Goal: Obtain resource: Download file/media

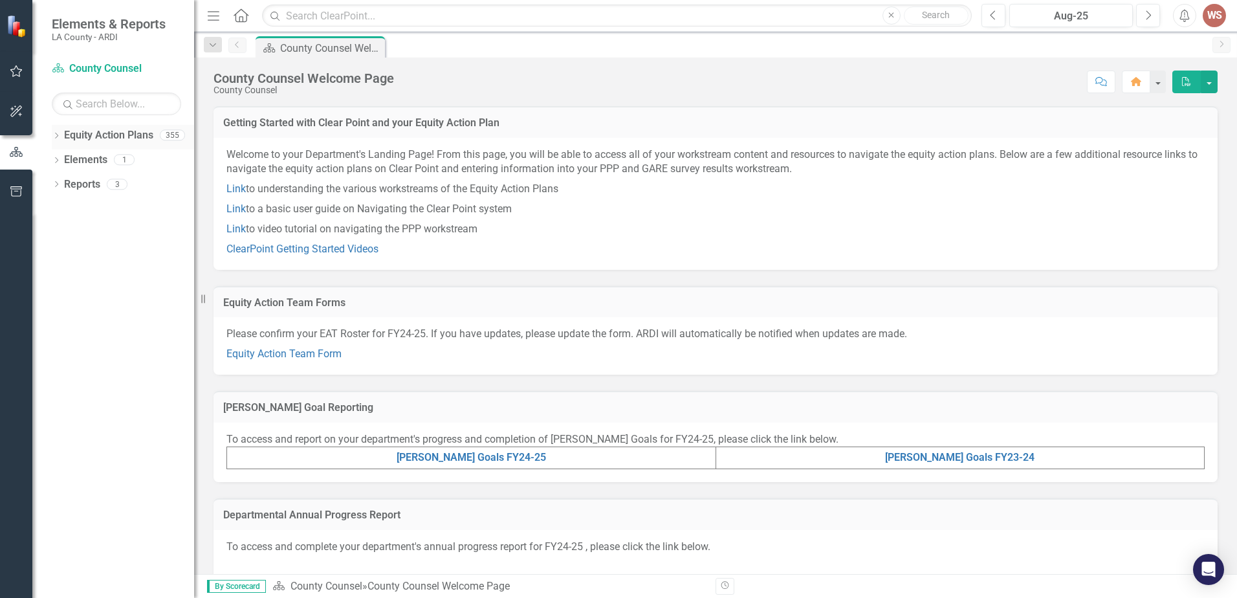
click at [59, 136] on icon "Dropdown" at bounding box center [56, 136] width 9 height 7
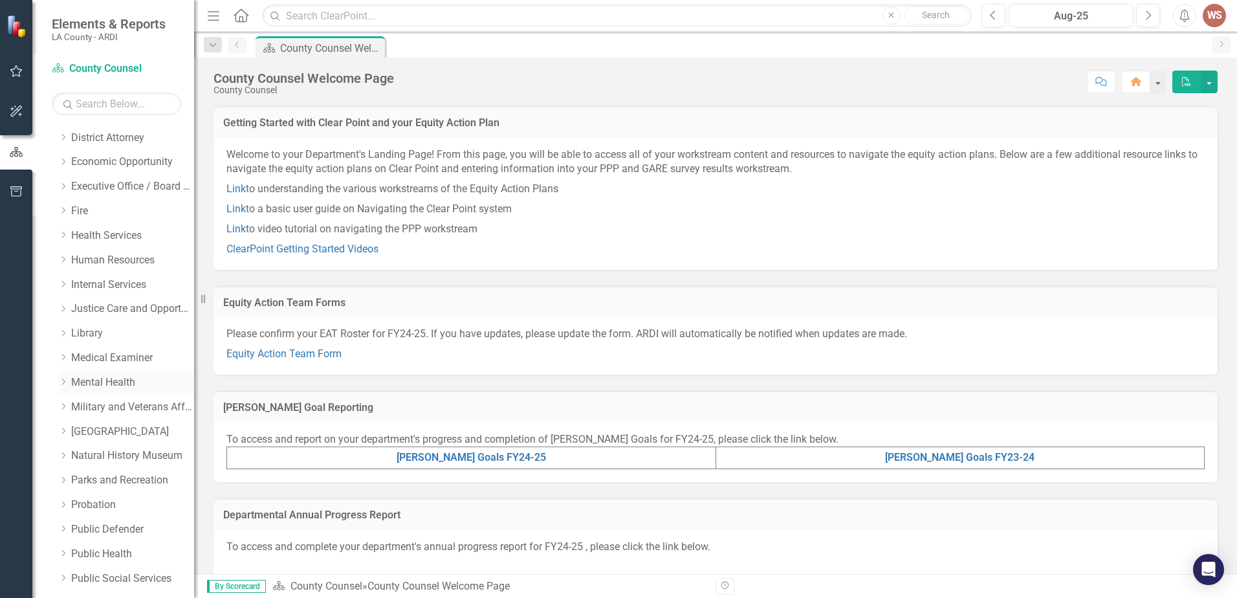
scroll to position [453, 0]
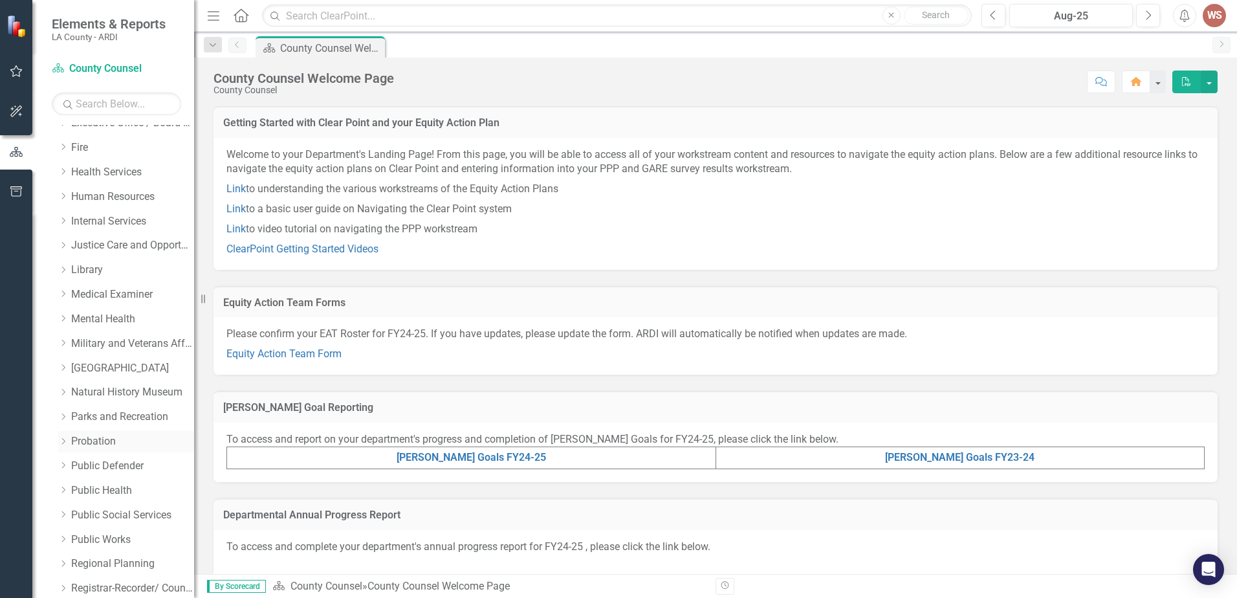
click at [100, 442] on link "Probation" at bounding box center [132, 441] width 123 height 15
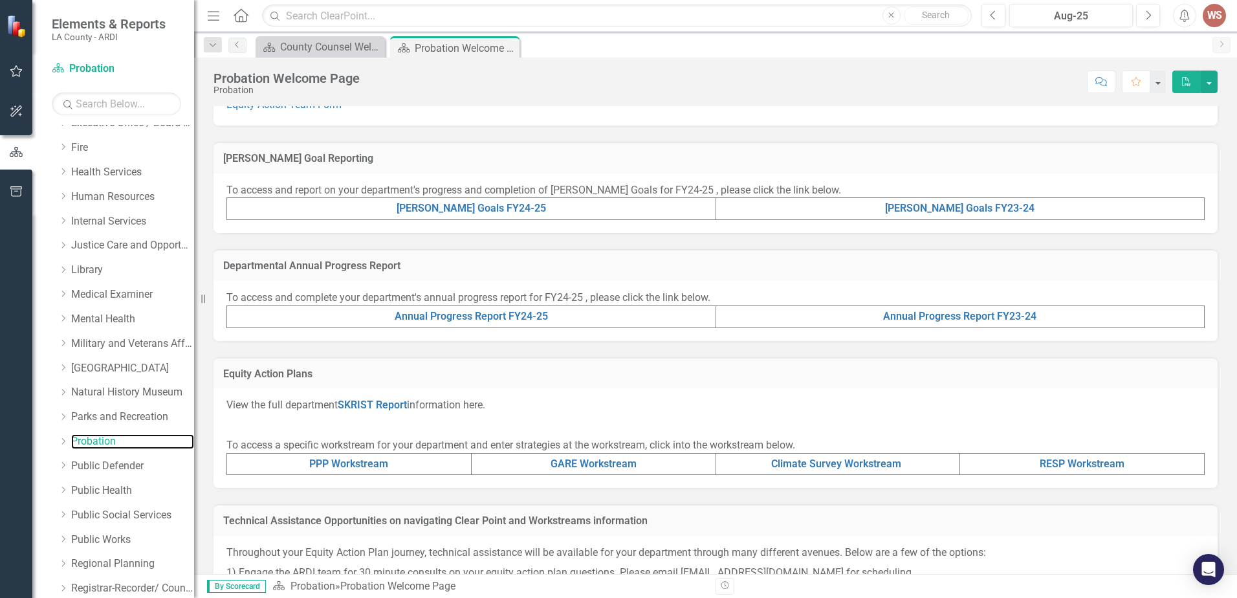
scroll to position [259, 0]
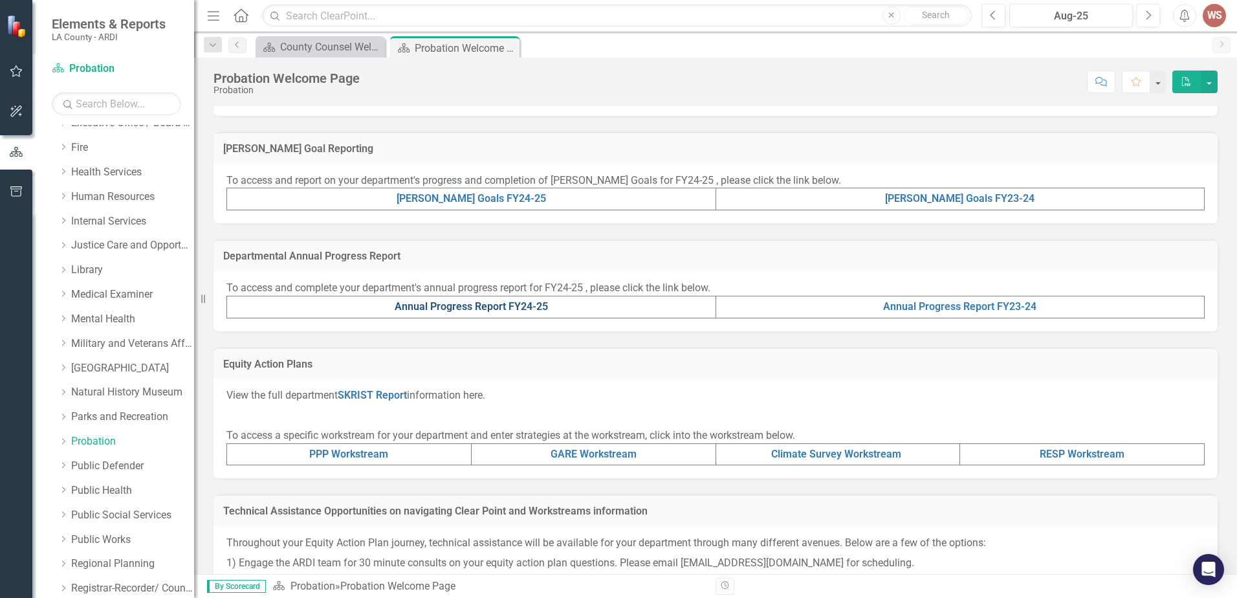
click at [477, 307] on link "Annual Progress Report FY24-25" at bounding box center [471, 306] width 153 height 12
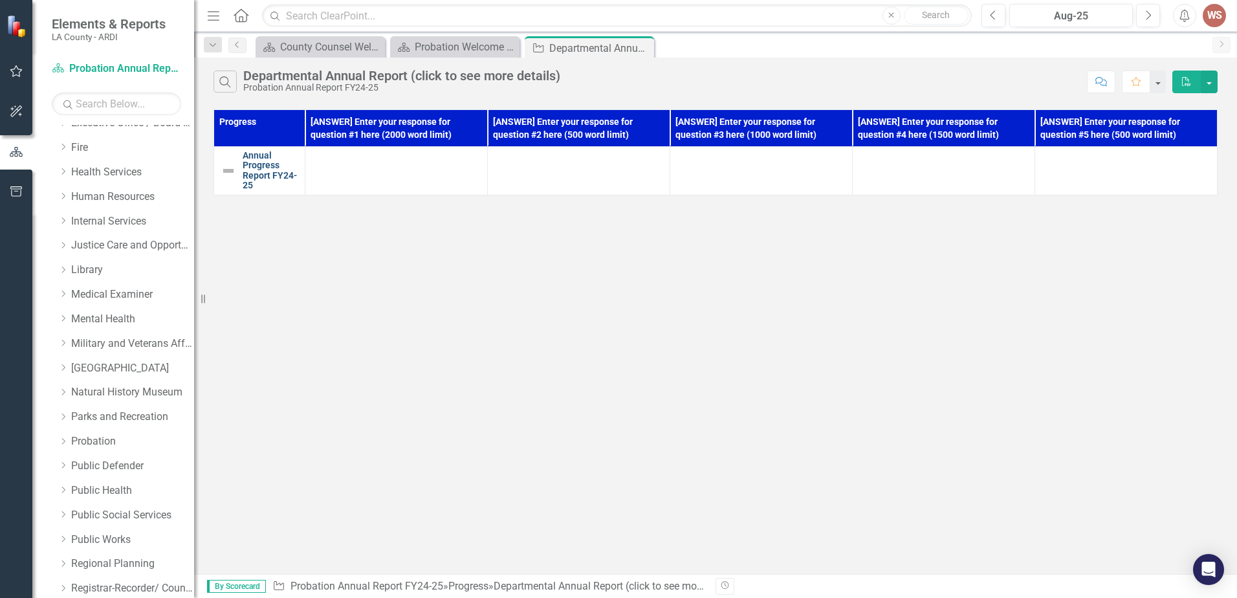
click at [274, 174] on link "Annual Progress Report FY24-25" at bounding box center [271, 171] width 56 height 40
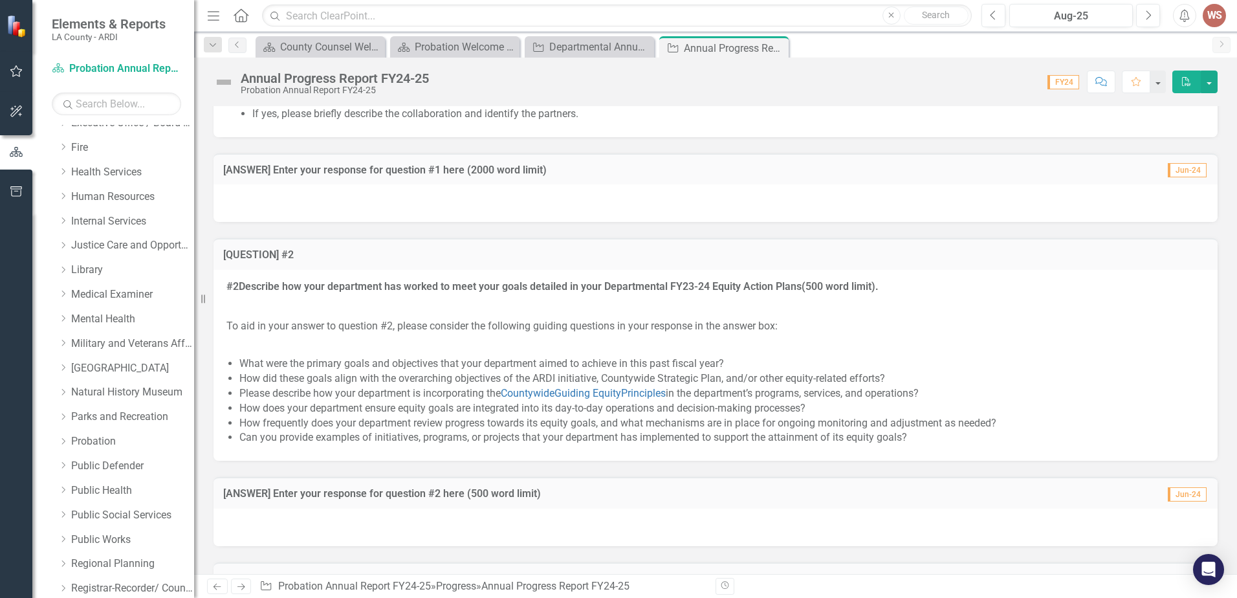
scroll to position [1618, 0]
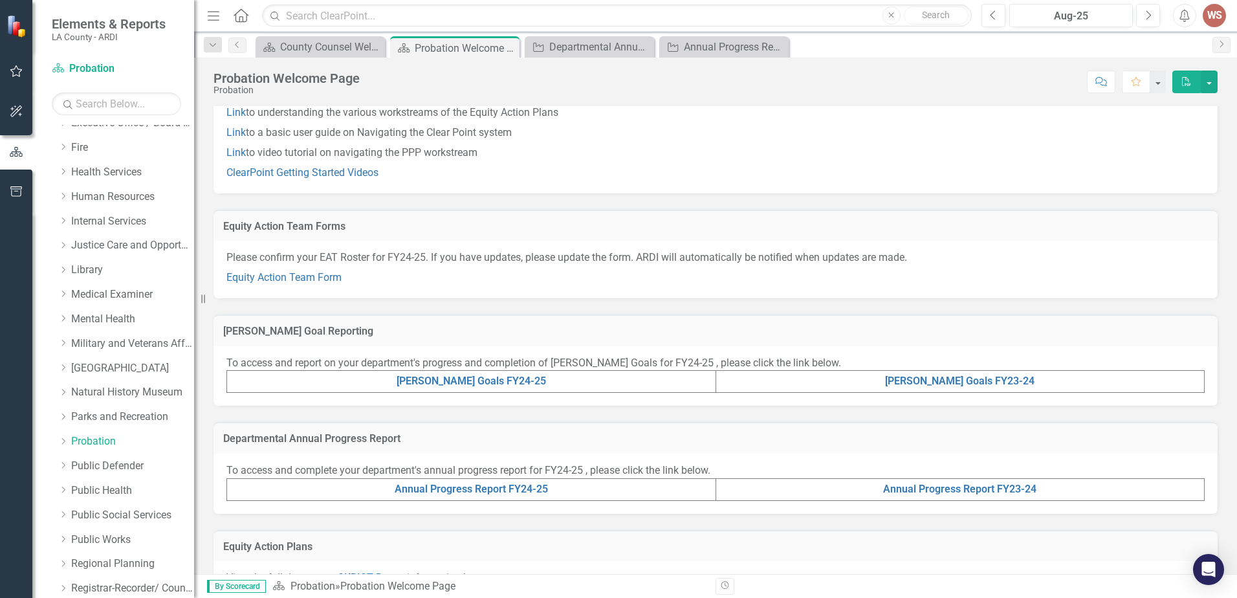
scroll to position [194, 0]
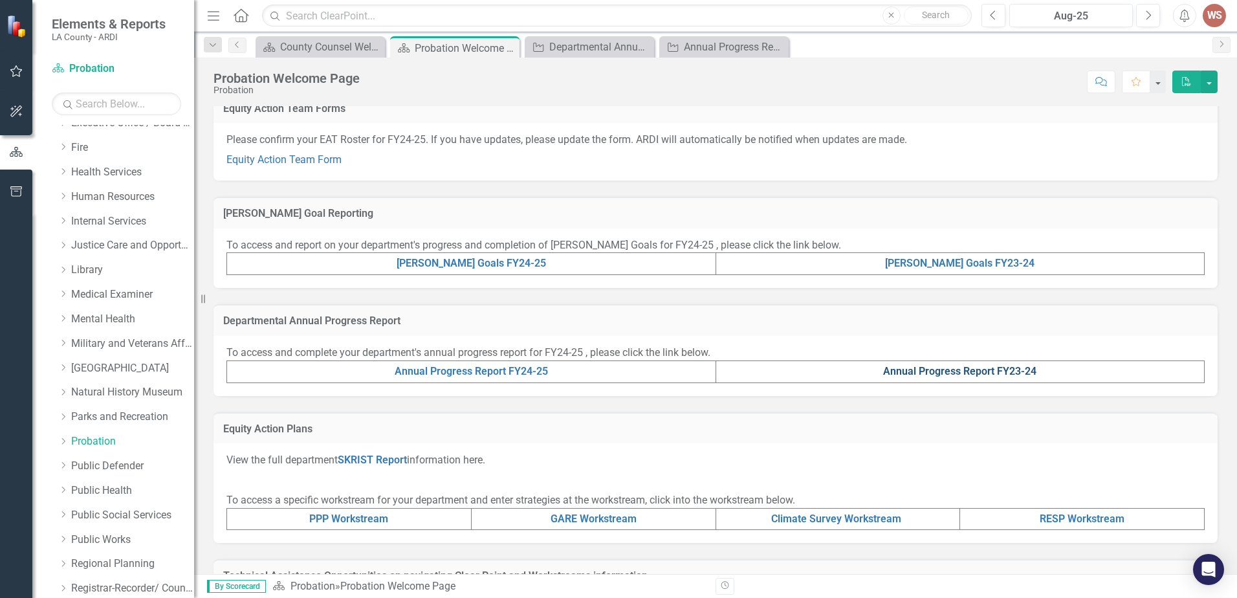
click at [928, 366] on link "Annual Progress Report FY23-24" at bounding box center [959, 371] width 153 height 12
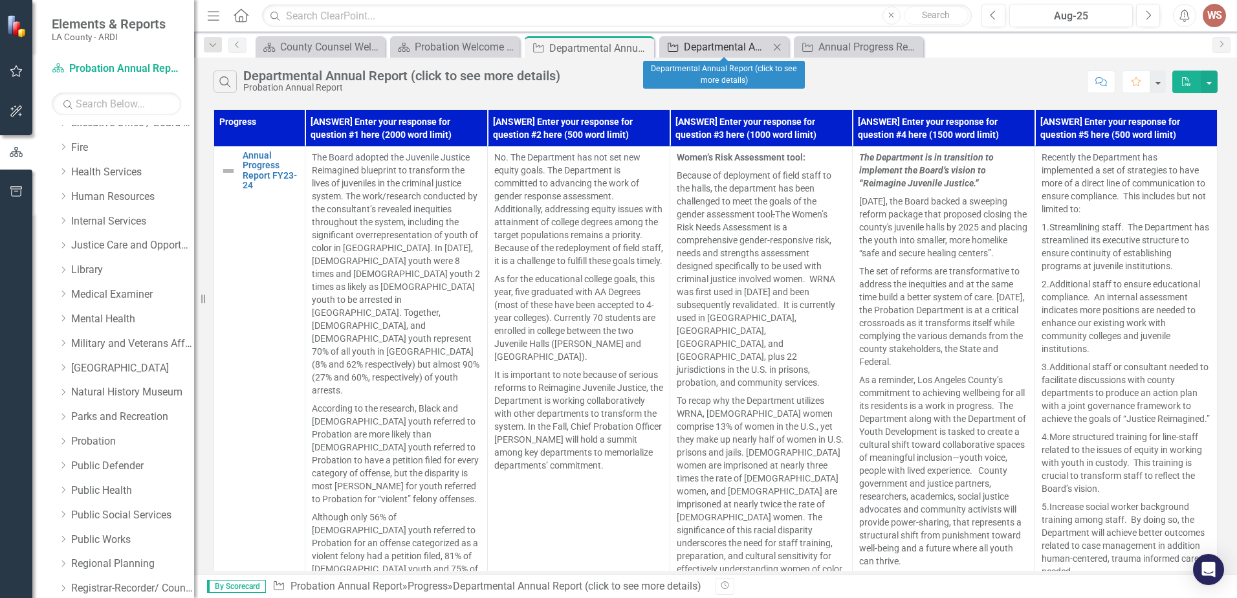
click at [711, 48] on div "Departmental Annual Report (click to see more details)" at bounding box center [726, 47] width 85 height 16
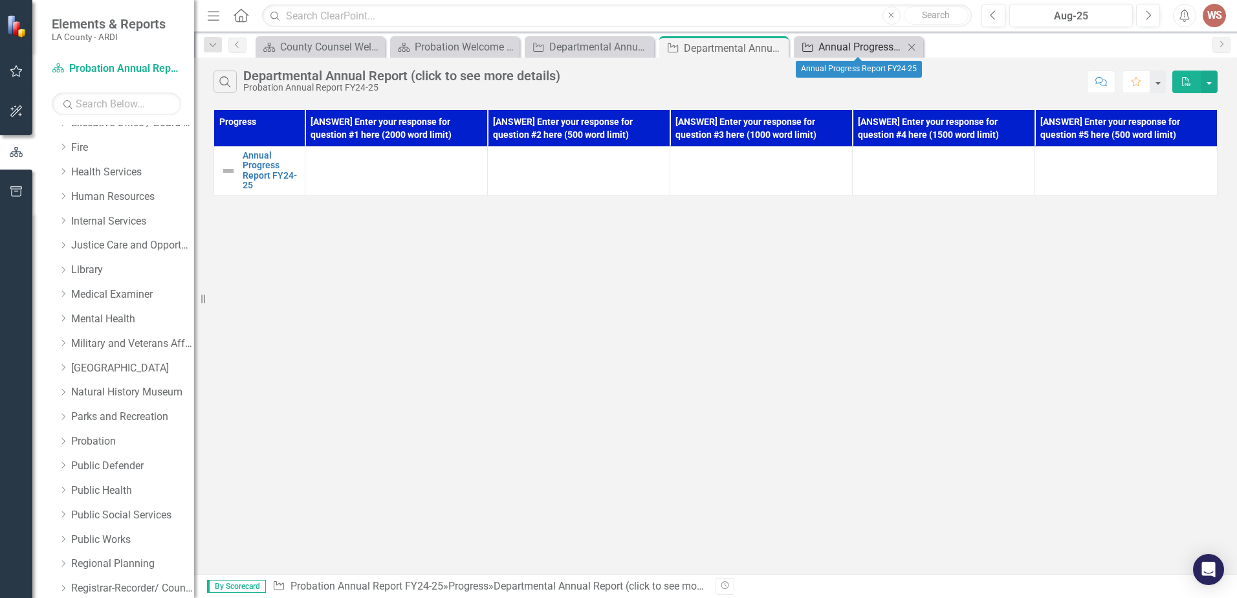
click at [823, 49] on div "Annual Progress Report FY24-25" at bounding box center [861, 47] width 85 height 16
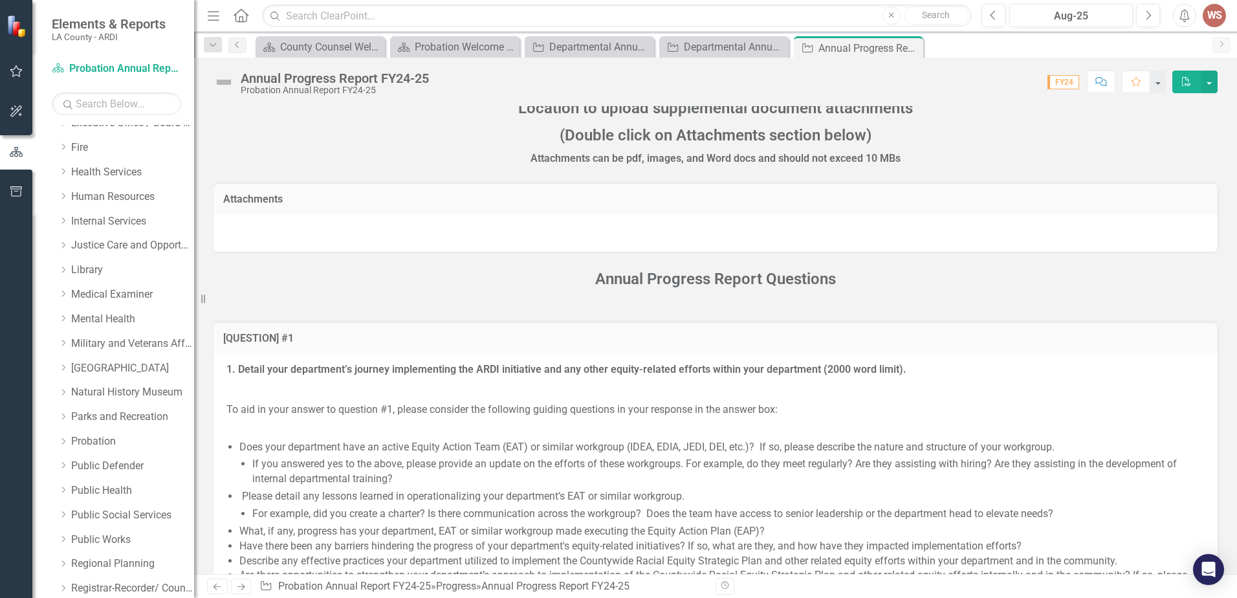
scroll to position [776, 0]
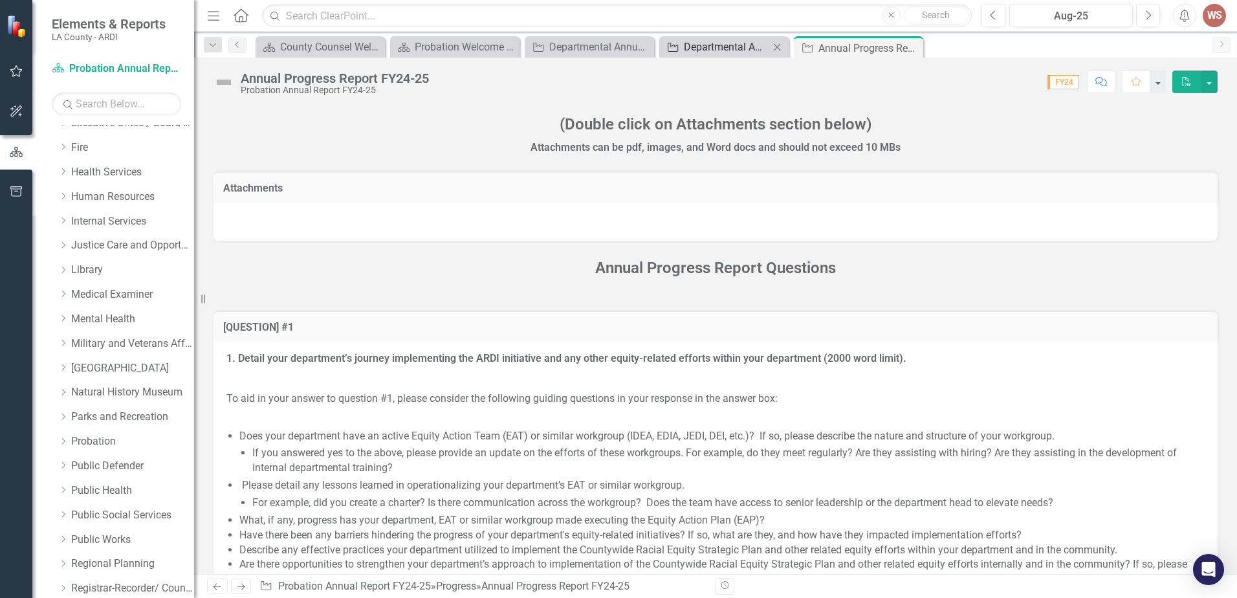
click at [689, 45] on div "Departmental Annual Report (click to see more details)" at bounding box center [726, 47] width 85 height 16
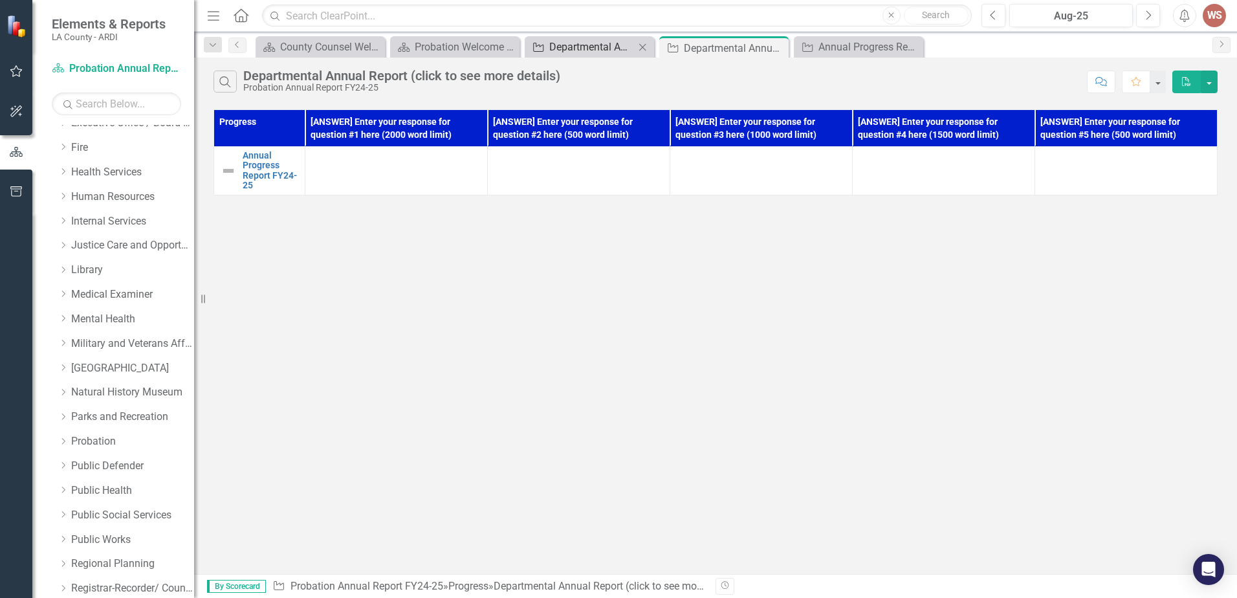
click at [615, 48] on div "Departmental Annual Report (click to see more details)" at bounding box center [591, 47] width 85 height 16
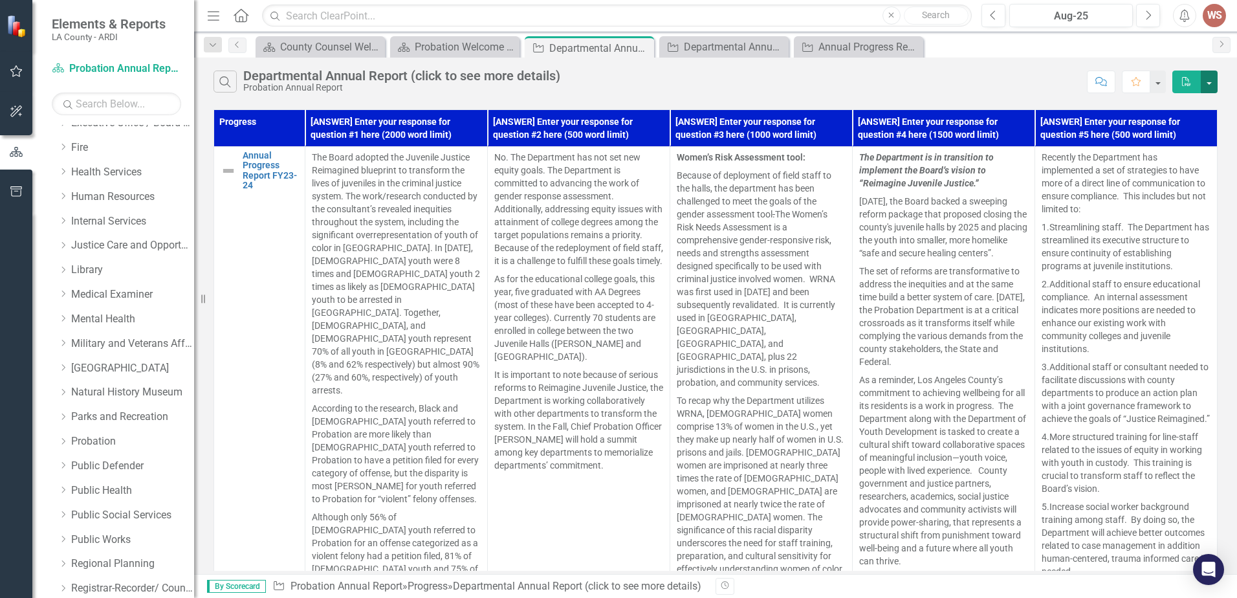
click at [1207, 81] on button "button" at bounding box center [1209, 82] width 17 height 23
click at [1176, 111] on link "PDF Export to PDF" at bounding box center [1166, 106] width 102 height 24
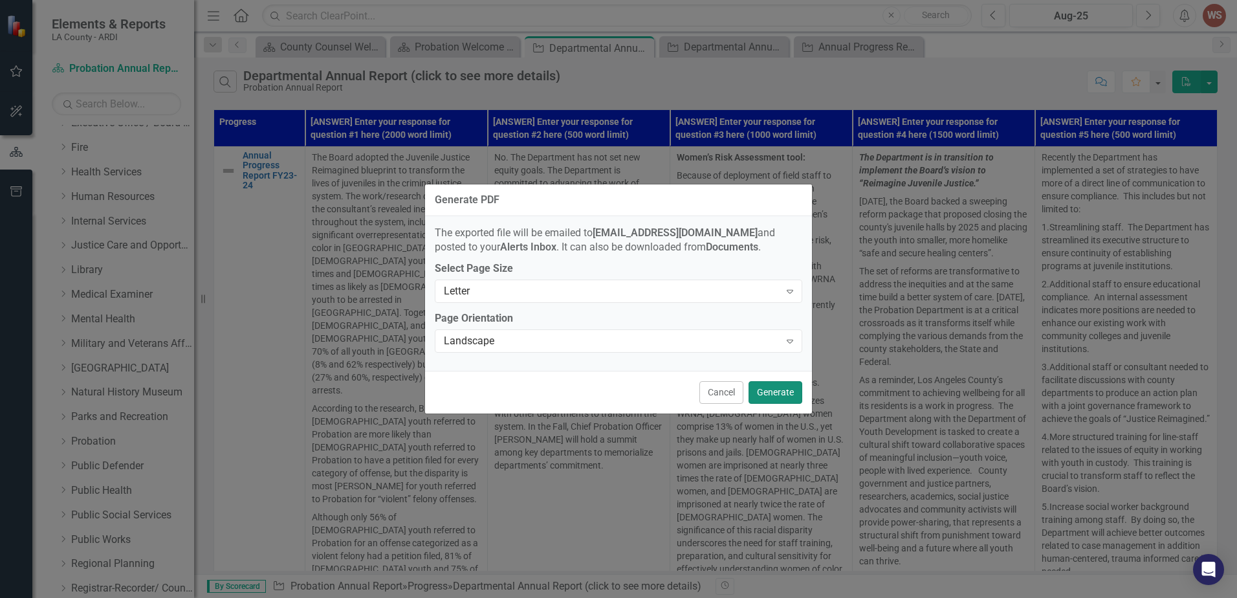
click at [765, 393] on button "Generate" at bounding box center [776, 392] width 54 height 23
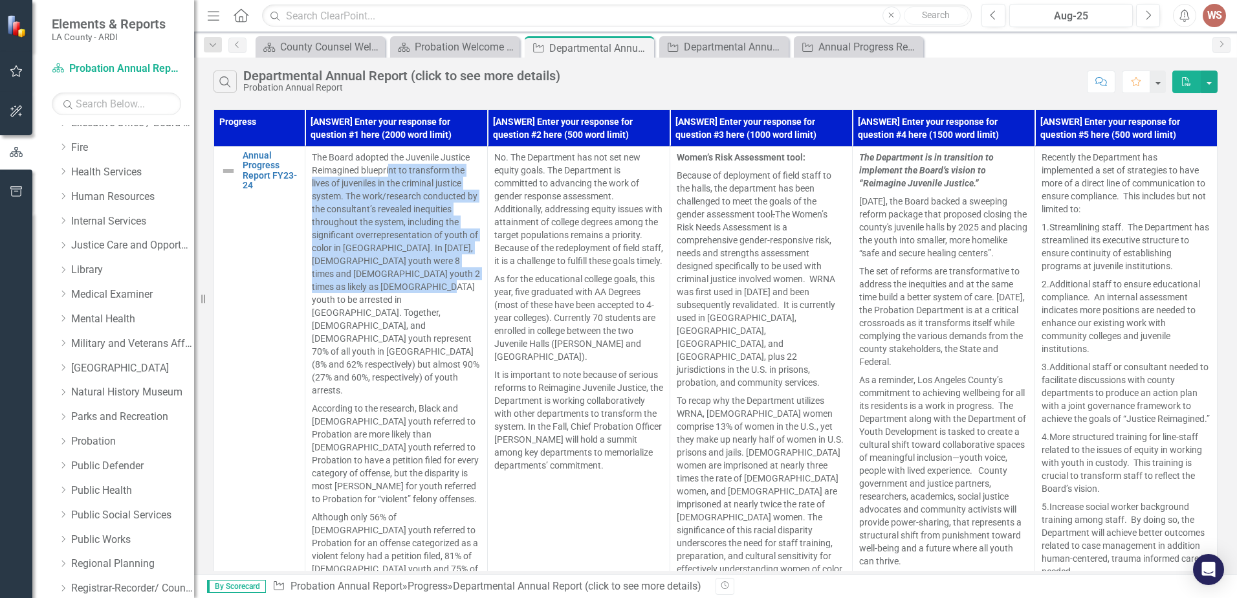
drag, startPoint x: 389, startPoint y: 173, endPoint x: 415, endPoint y: 289, distance: 118.7
click at [415, 289] on p "The Board adopted the Juvenile Justice Reimagined blueprint to transform the li…" at bounding box center [396, 275] width 169 height 248
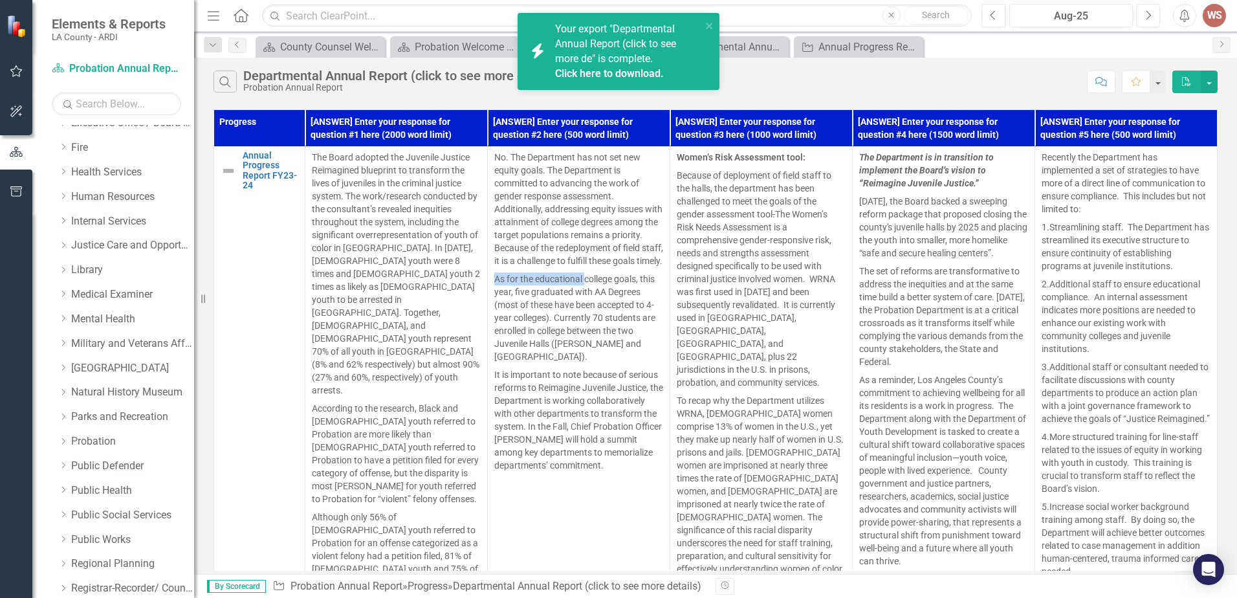
drag, startPoint x: 577, startPoint y: 272, endPoint x: 585, endPoint y: 286, distance: 16.5
click at [585, 286] on span "No. The Department has not set new equity goals. The Department is committed to…" at bounding box center [578, 320] width 169 height 339
click at [636, 71] on link "Click here to download." at bounding box center [609, 73] width 109 height 12
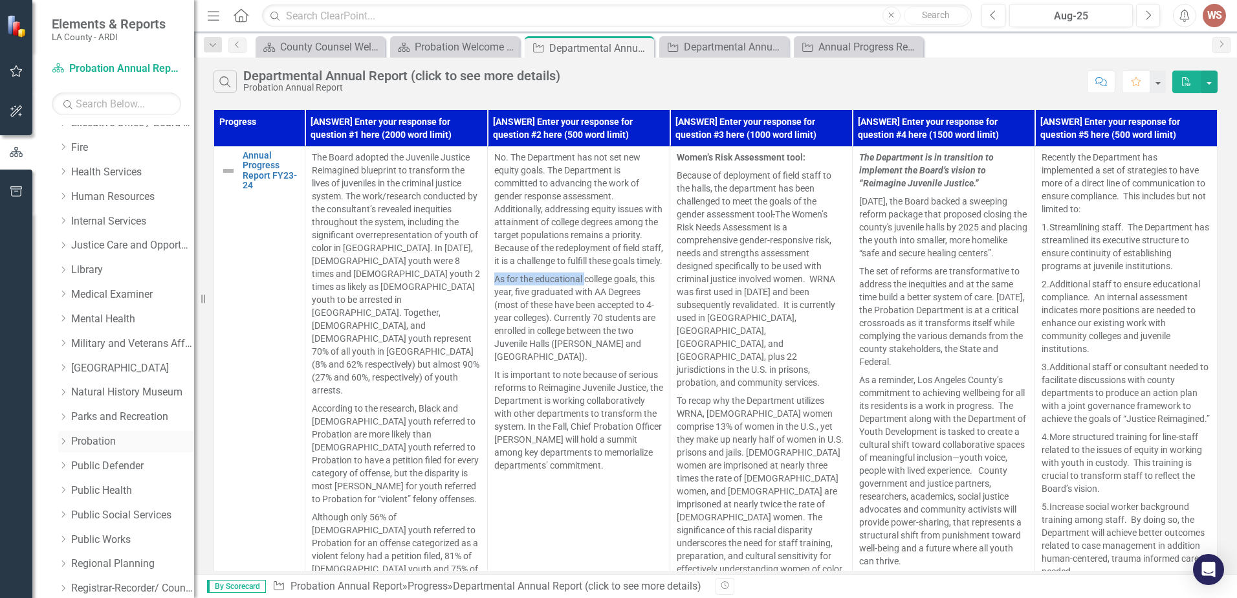
click at [102, 445] on link "Probation" at bounding box center [132, 441] width 123 height 15
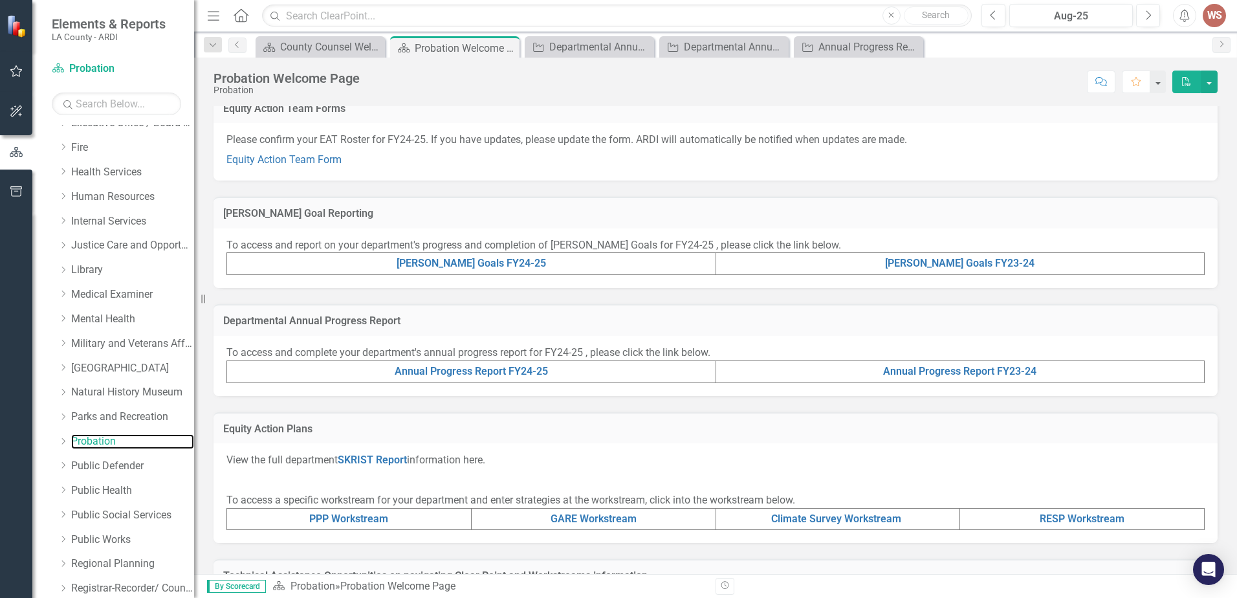
scroll to position [324, 0]
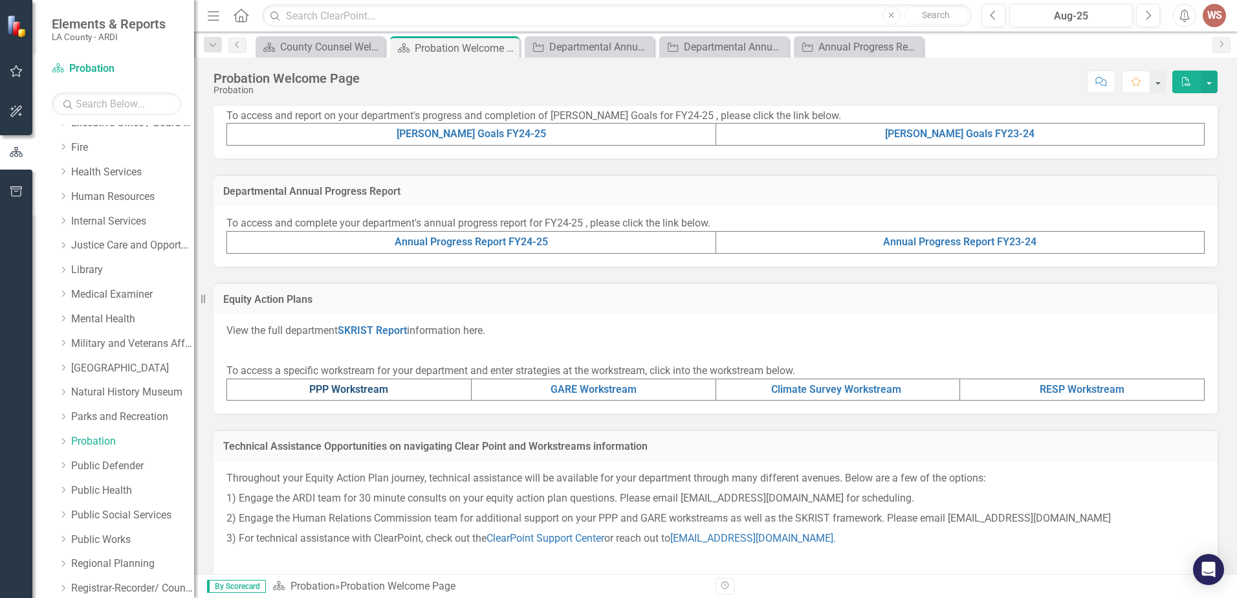
click at [369, 390] on link "PPP Workstream" at bounding box center [348, 389] width 79 height 12
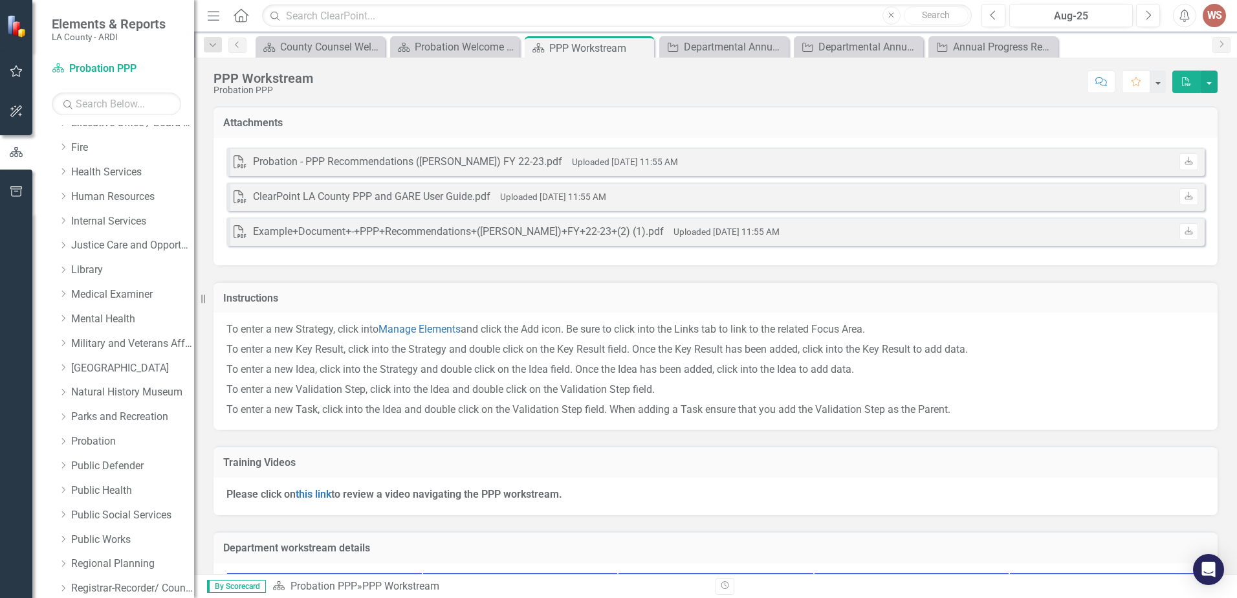
click at [572, 164] on small "Uploaded [DATE] 11:55 AM" at bounding box center [625, 162] width 106 height 10
click at [256, 160] on div "Probation - PPP Recommendations ([PERSON_NAME]) FY 22-23.pdf" at bounding box center [407, 162] width 309 height 15
click at [1210, 84] on button "button" at bounding box center [1209, 82] width 17 height 23
click at [1167, 111] on link "PDF Export to PDF" at bounding box center [1166, 106] width 102 height 24
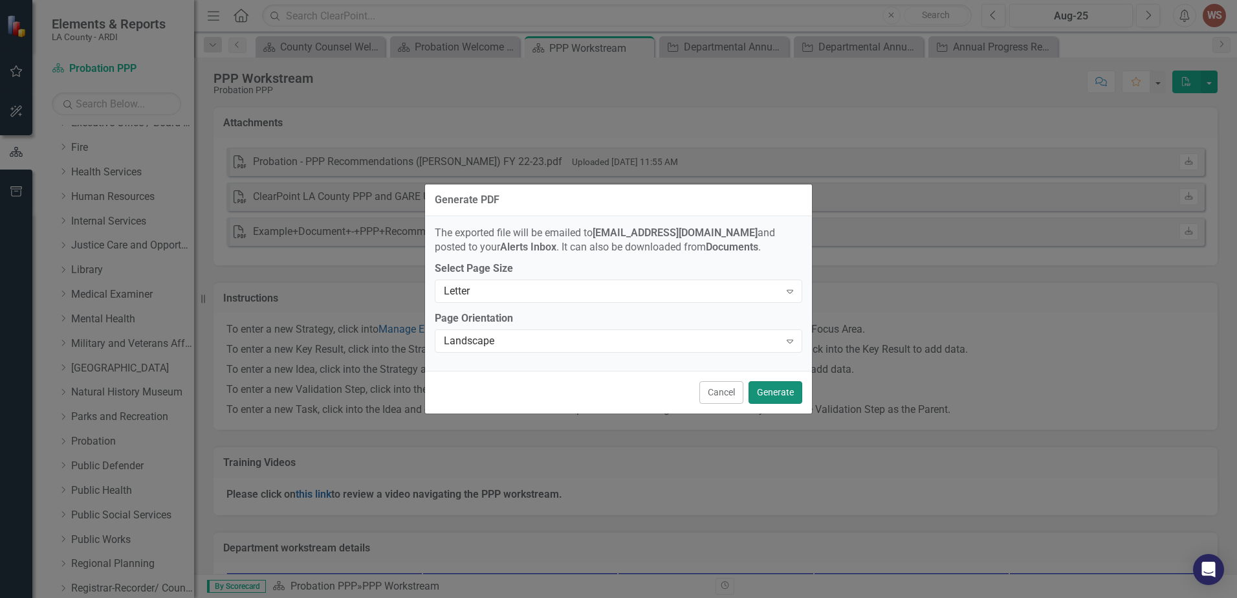
click at [773, 390] on button "Generate" at bounding box center [776, 392] width 54 height 23
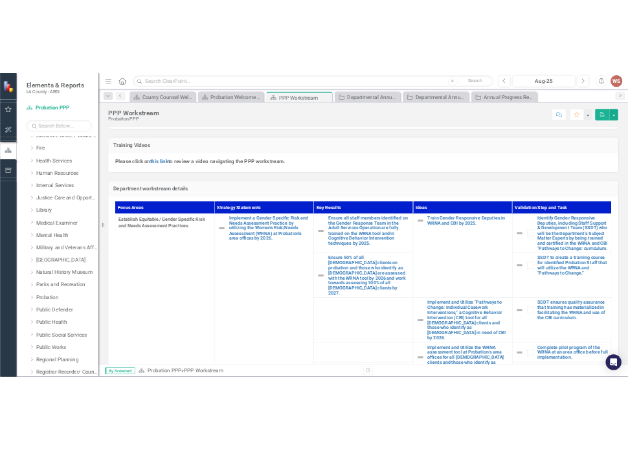
scroll to position [372, 0]
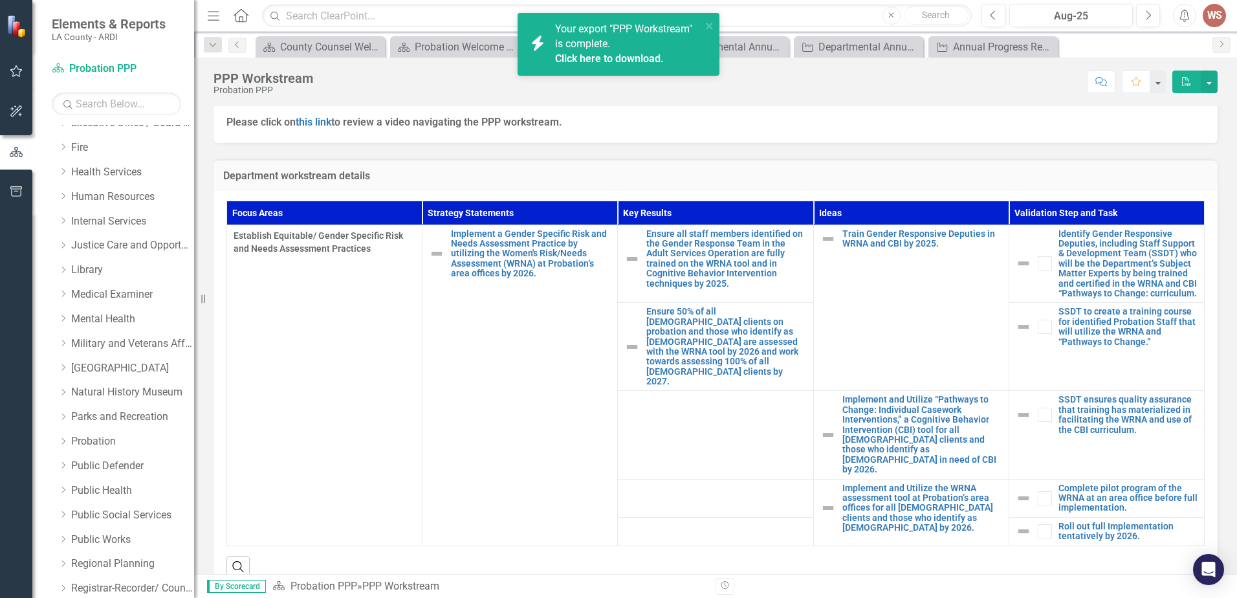
click at [568, 63] on link "Click here to download." at bounding box center [609, 58] width 109 height 12
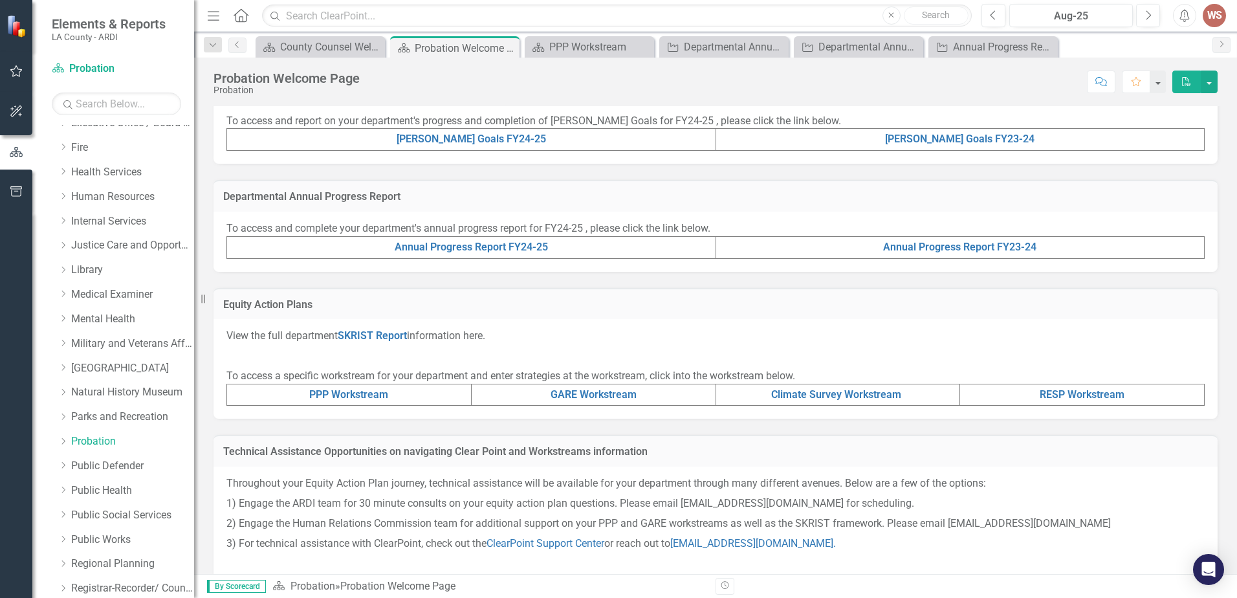
scroll to position [324, 0]
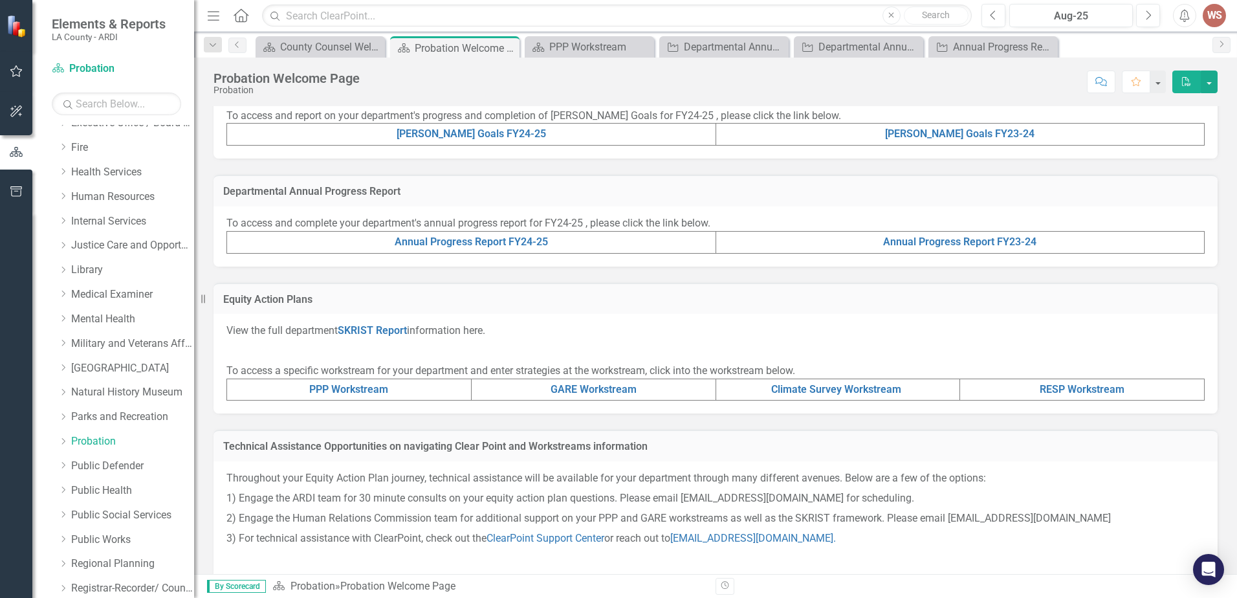
click at [568, 395] on td "GARE Workstream" at bounding box center [593, 390] width 245 height 22
click at [571, 388] on link "GARE Workstream" at bounding box center [594, 389] width 86 height 12
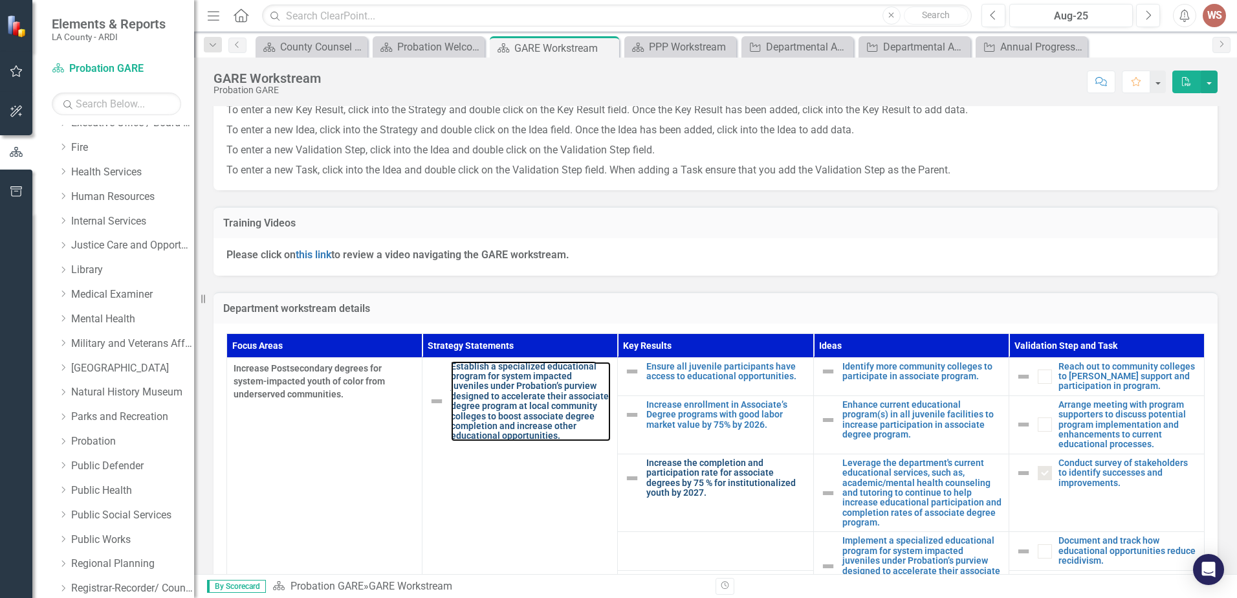
scroll to position [259, 0]
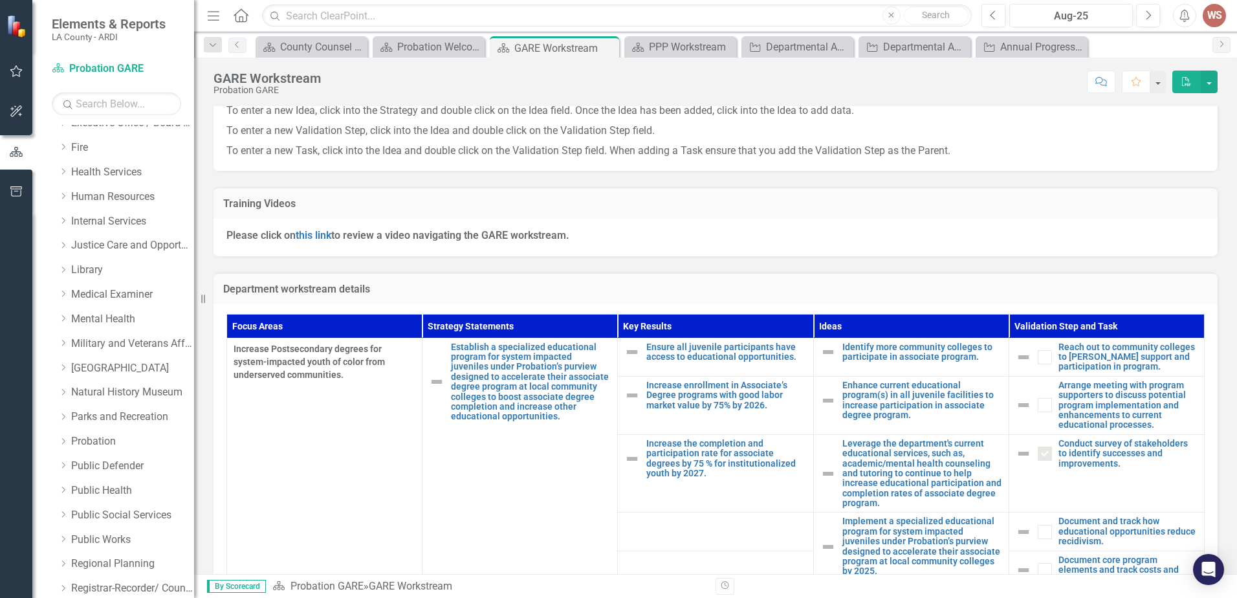
click at [1184, 83] on icon "PDF" at bounding box center [1187, 81] width 12 height 9
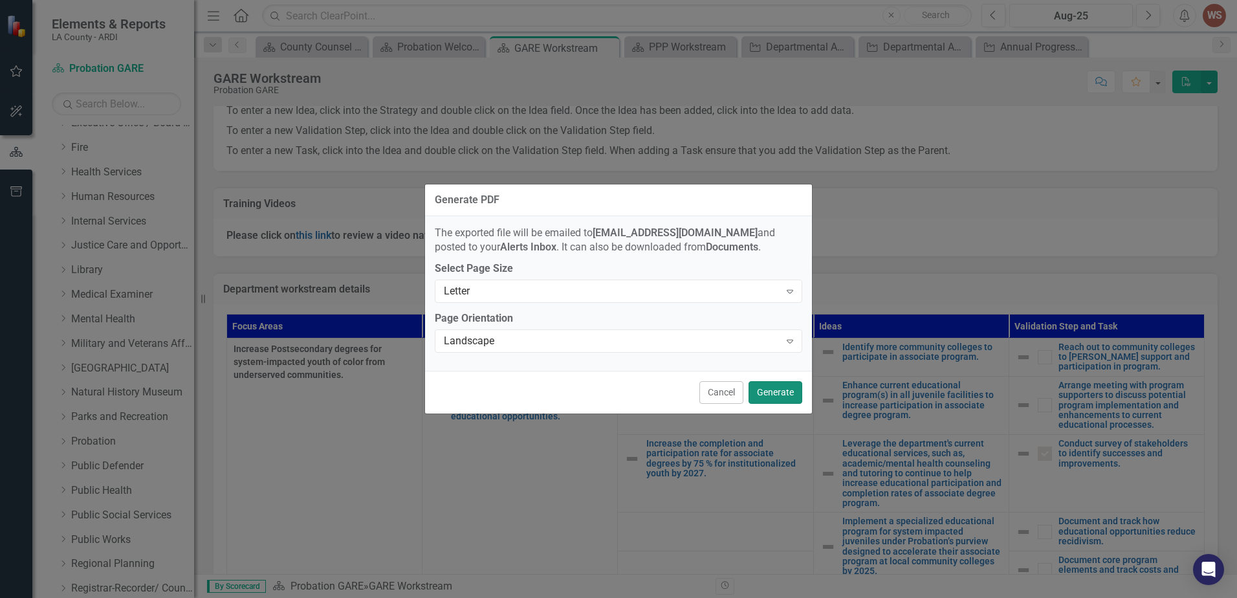
click at [776, 390] on button "Generate" at bounding box center [776, 392] width 54 height 23
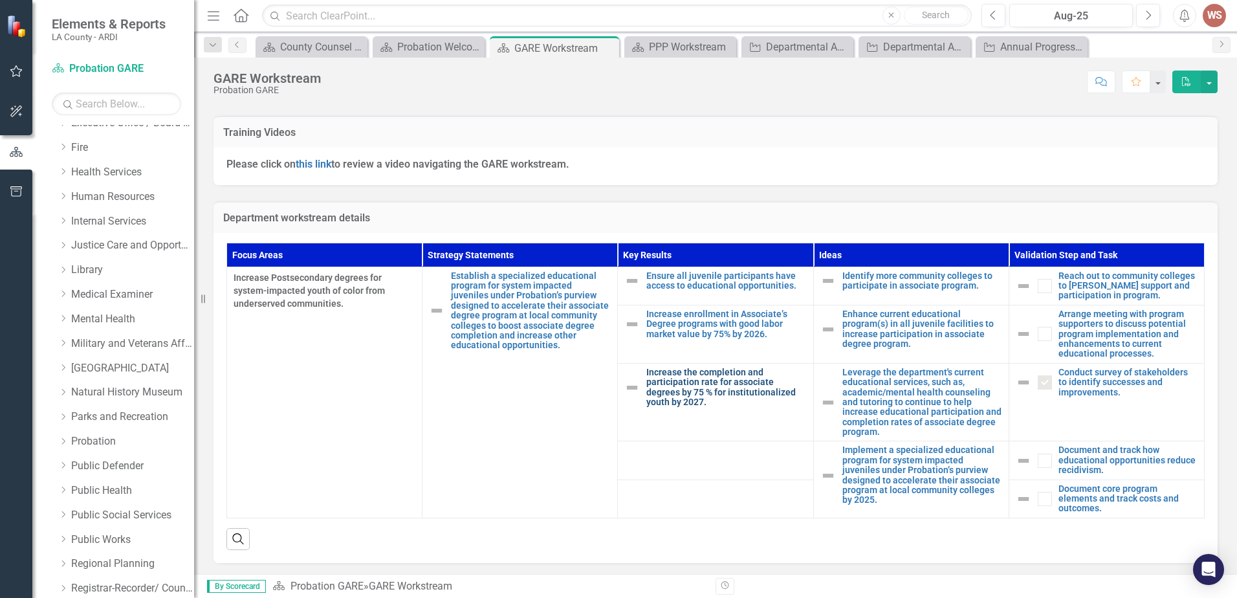
scroll to position [332, 0]
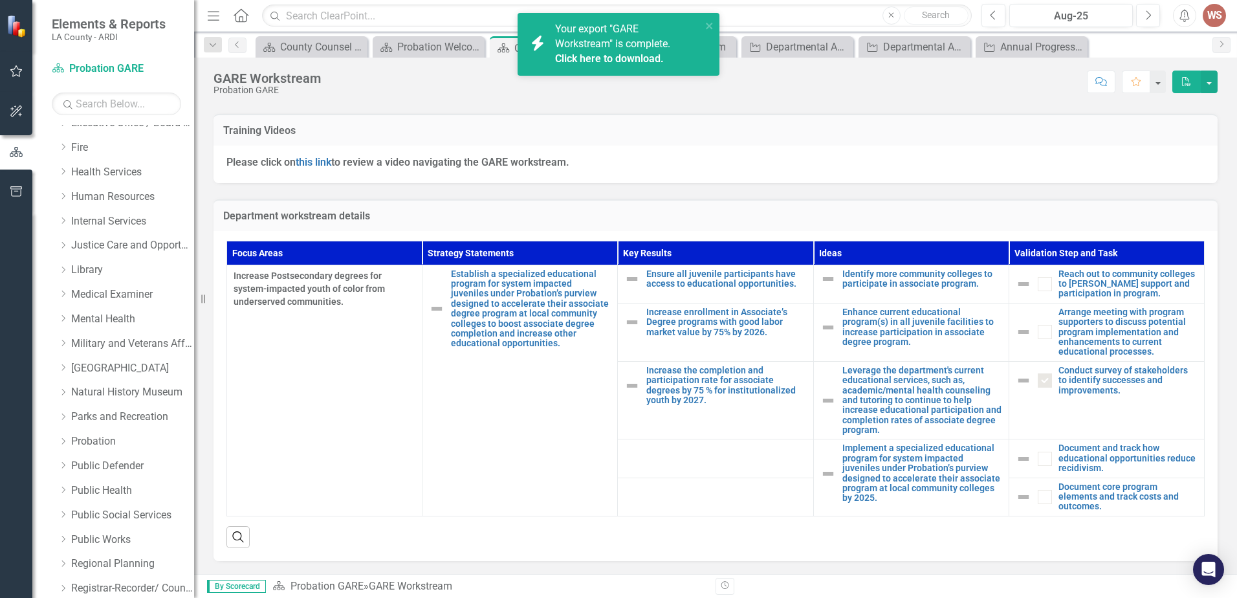
click at [595, 54] on link "Click here to download." at bounding box center [609, 58] width 109 height 12
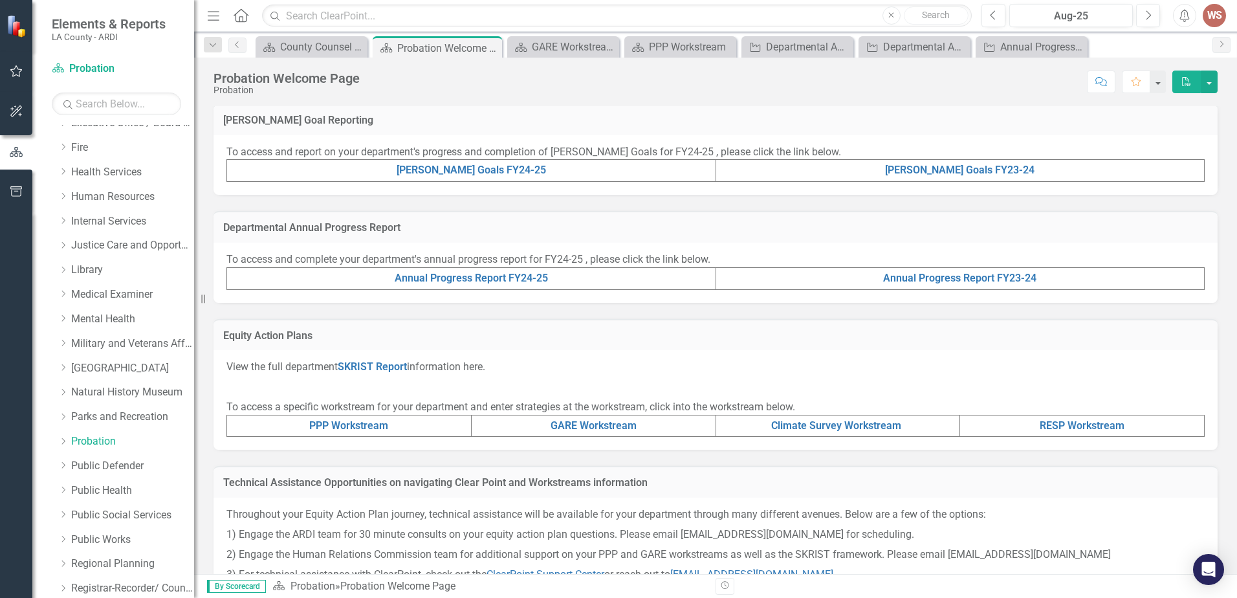
scroll to position [324, 0]
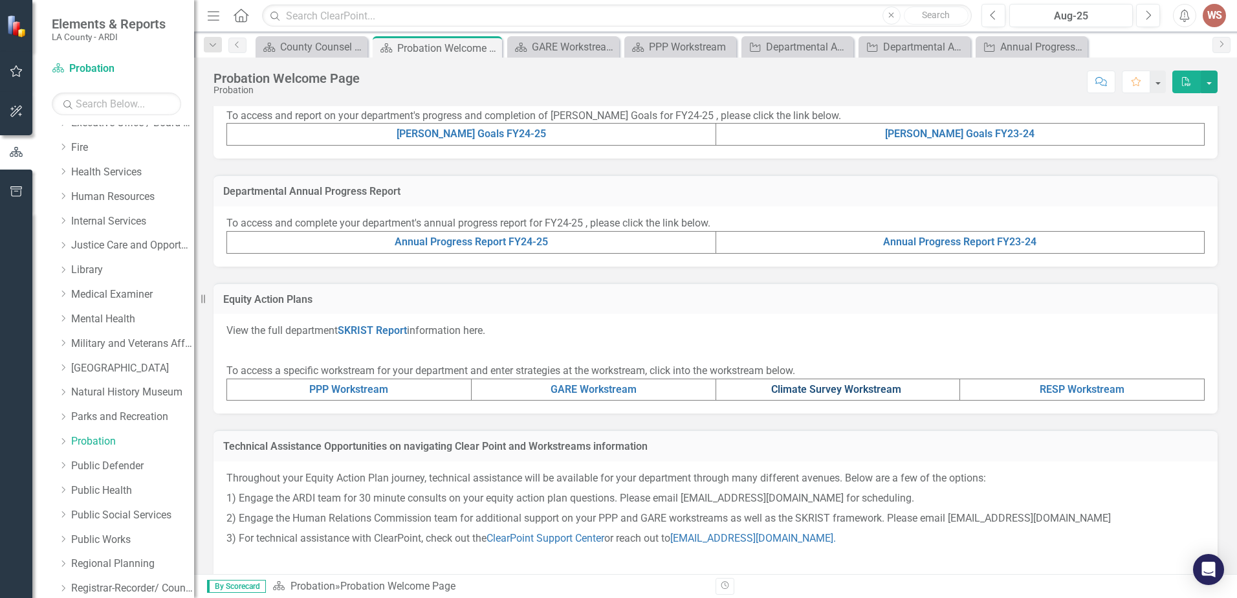
click at [838, 386] on link "Climate Survey Workstream" at bounding box center [836, 389] width 130 height 12
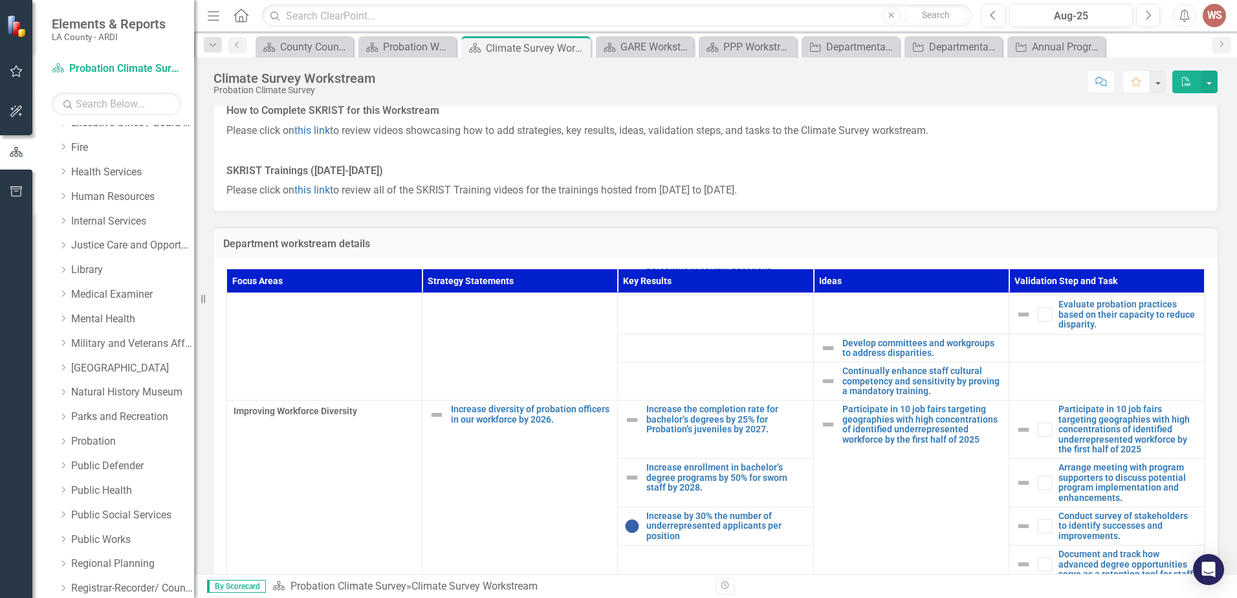
scroll to position [388, 0]
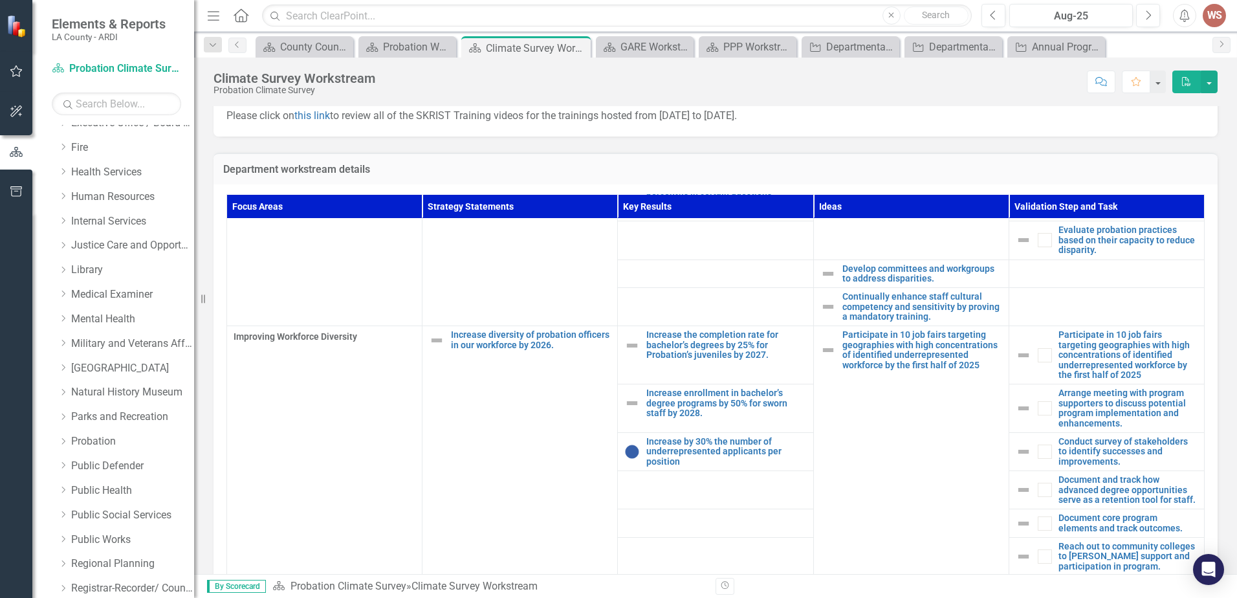
click at [1187, 86] on button "PDF" at bounding box center [1186, 82] width 28 height 23
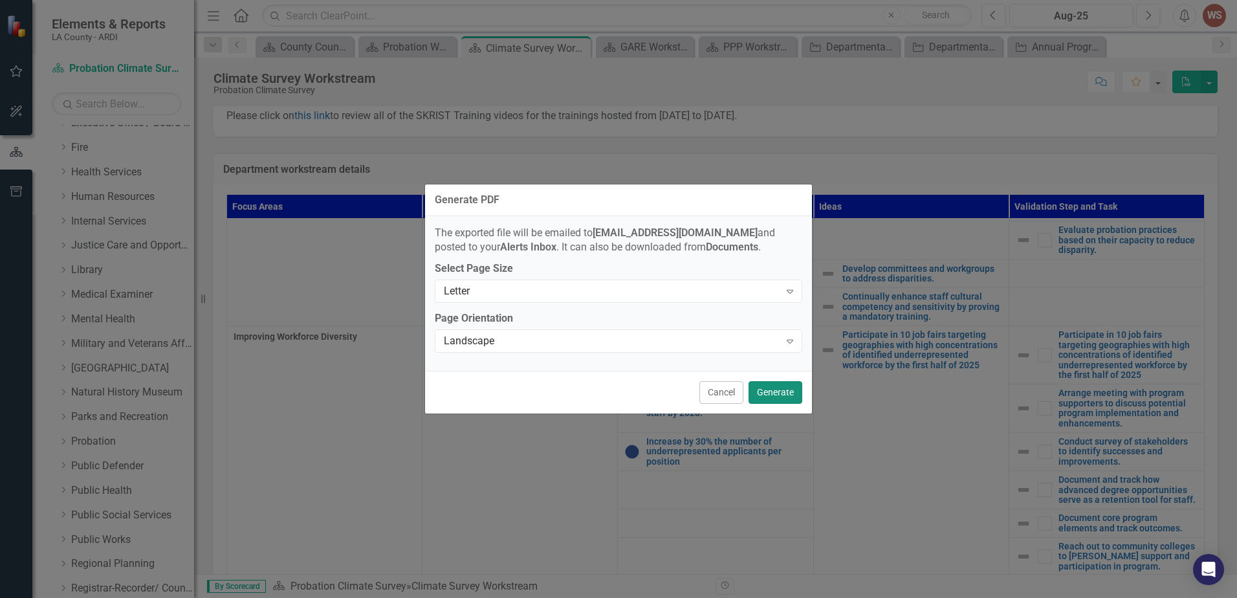
click at [778, 391] on button "Generate" at bounding box center [776, 392] width 54 height 23
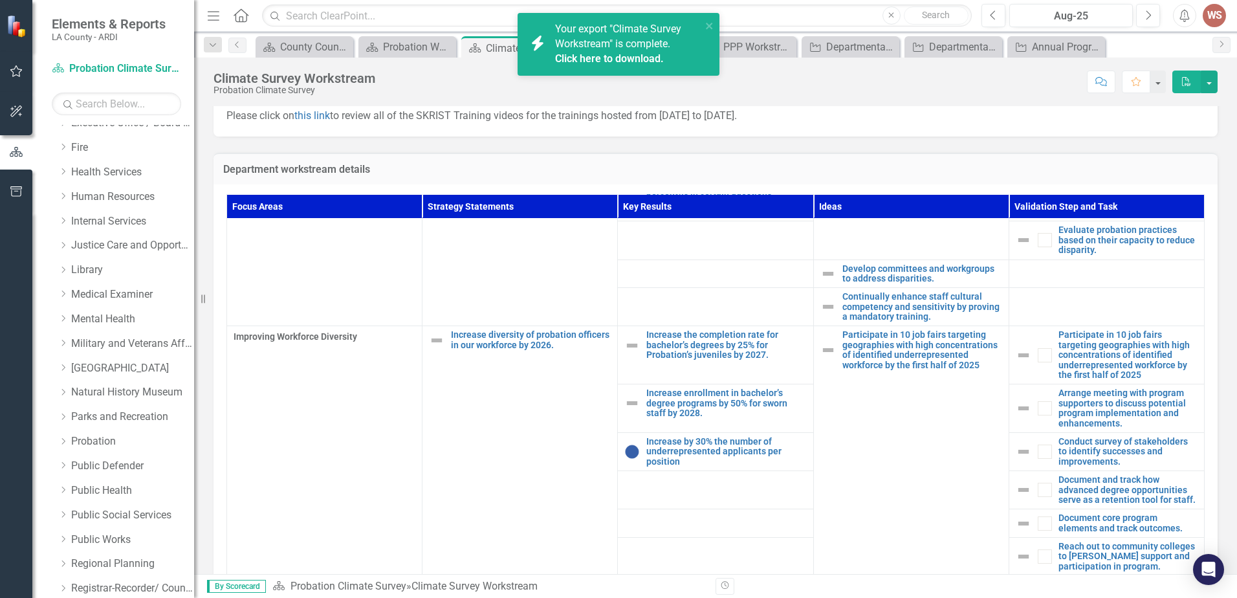
click at [638, 60] on link "Click here to download." at bounding box center [609, 58] width 109 height 12
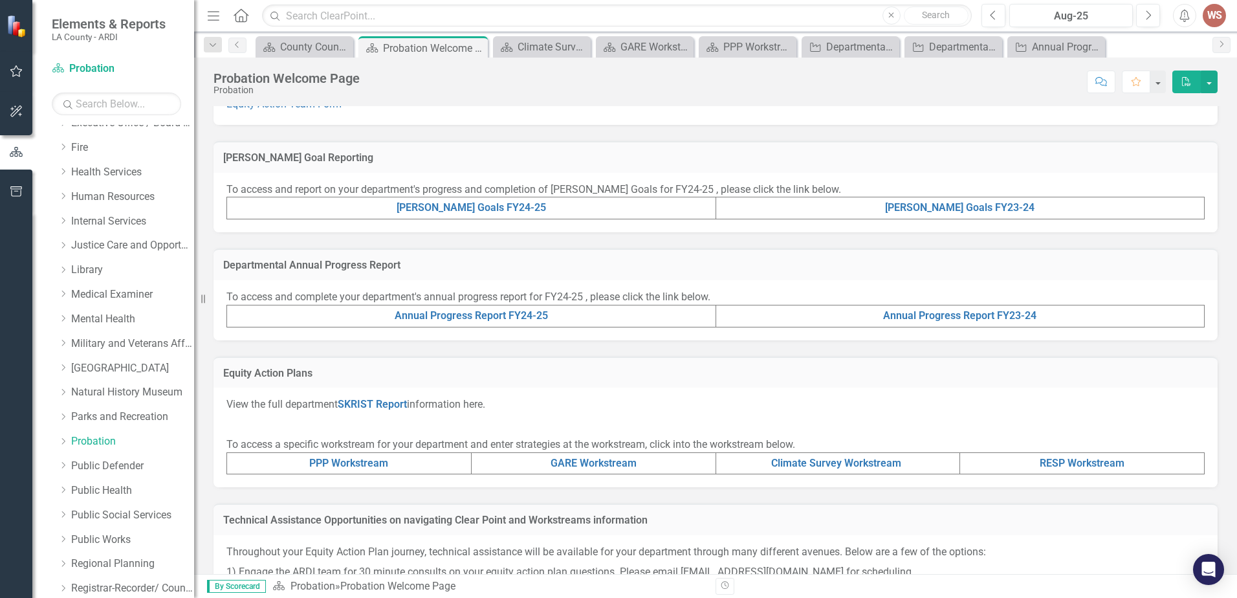
scroll to position [324, 0]
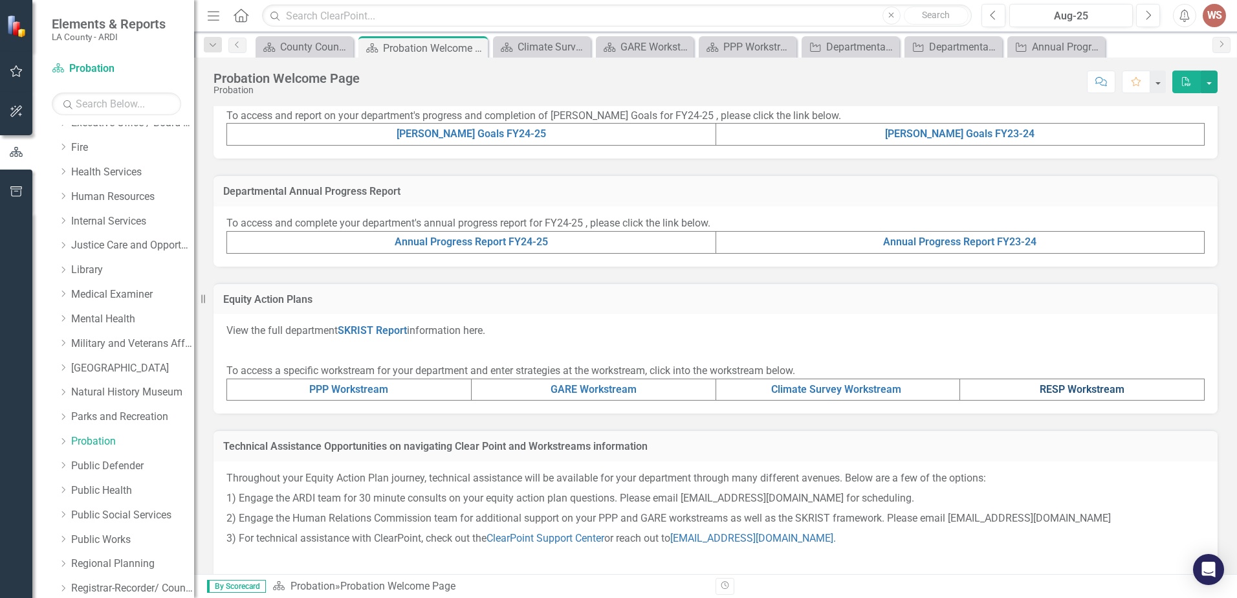
click at [1071, 384] on link "RESP Workstream" at bounding box center [1082, 389] width 85 height 12
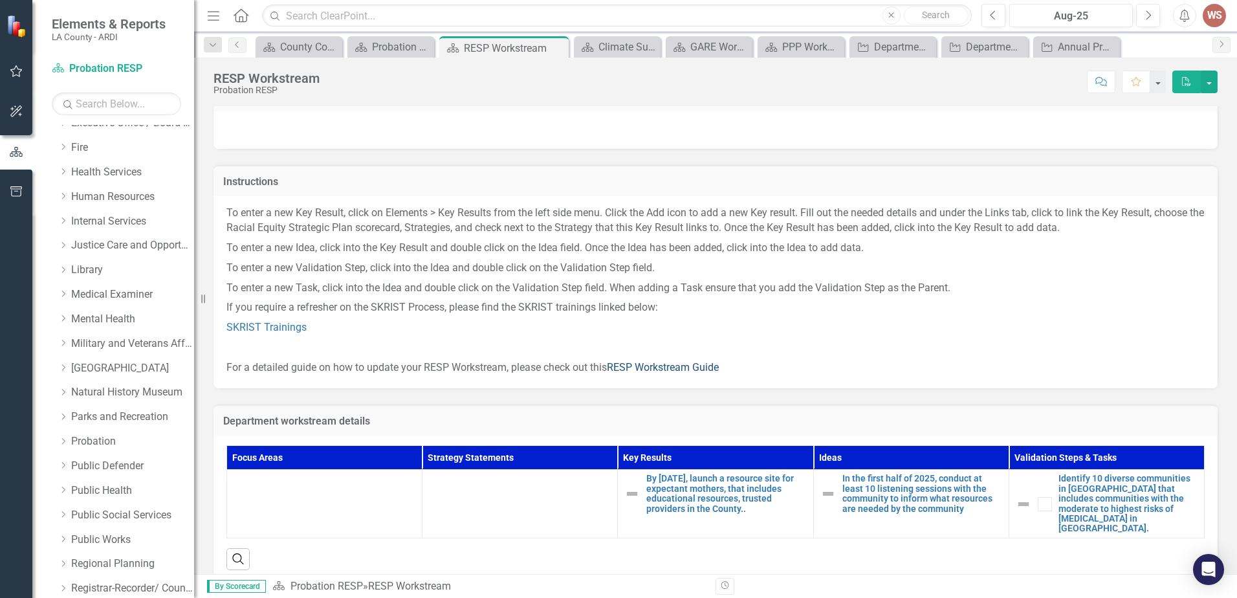
scroll to position [39, 0]
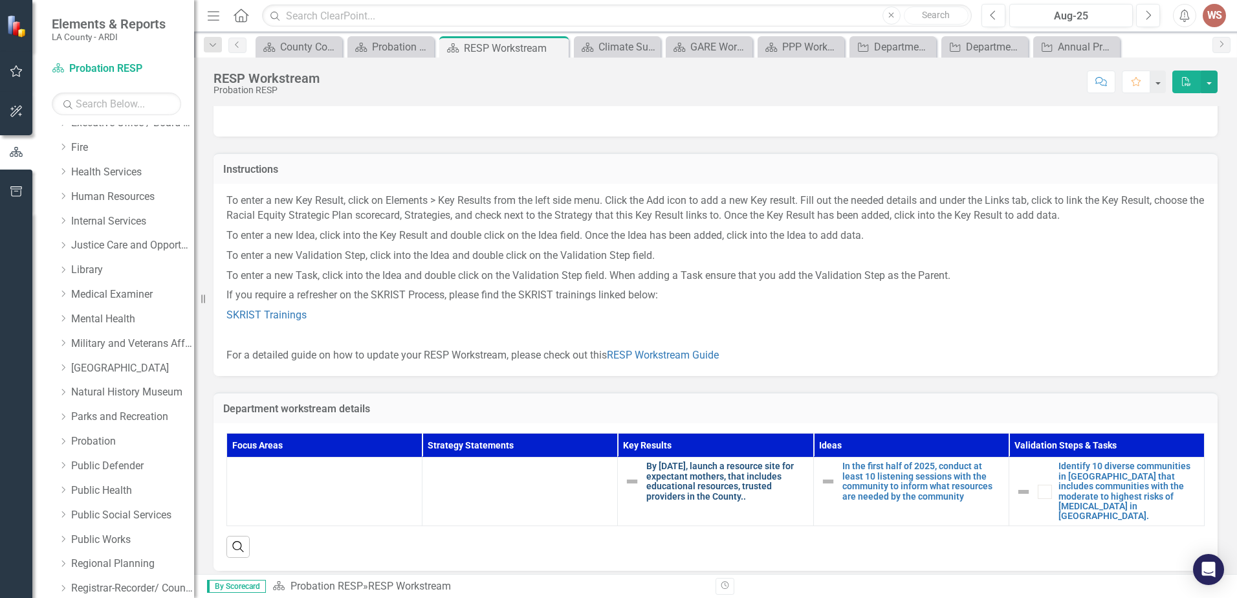
click at [751, 486] on link "By [DATE], launch a resource site for expectant mothers, that includes educatio…" at bounding box center [726, 481] width 160 height 40
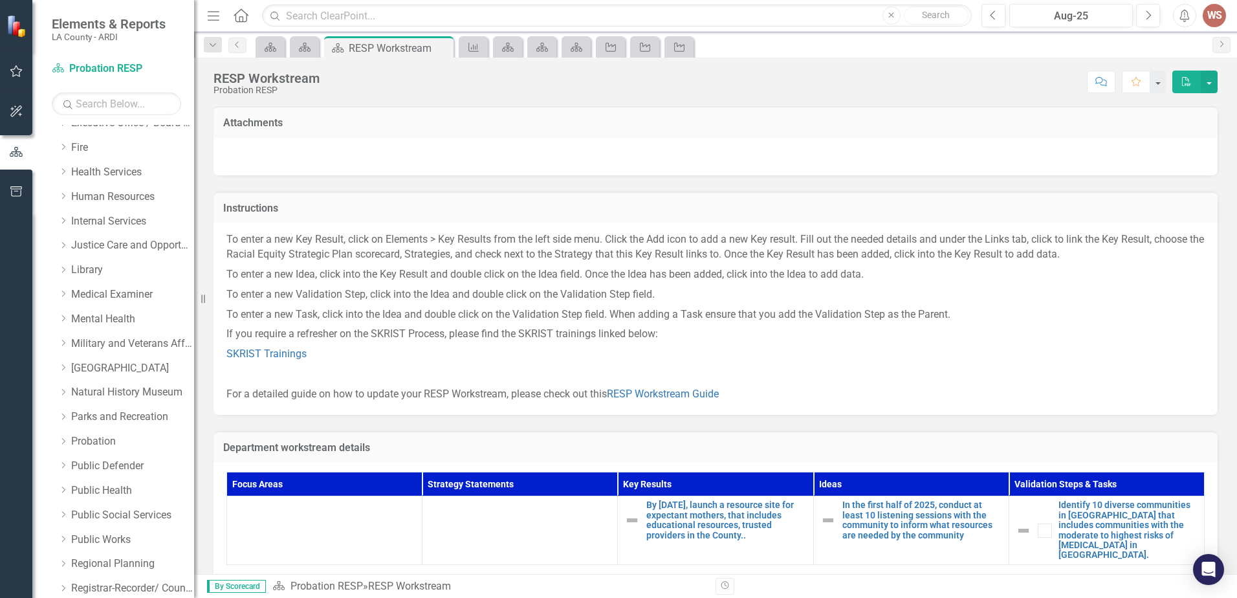
click at [1189, 81] on icon "button" at bounding box center [1186, 81] width 9 height 9
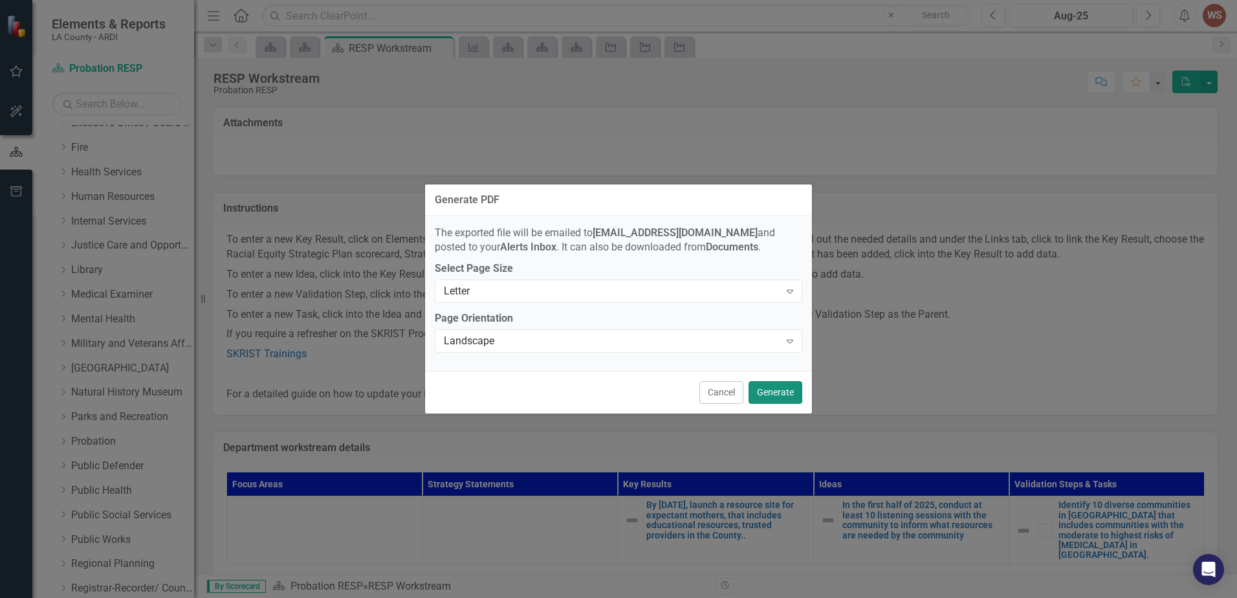
click at [776, 392] on button "Generate" at bounding box center [776, 392] width 54 height 23
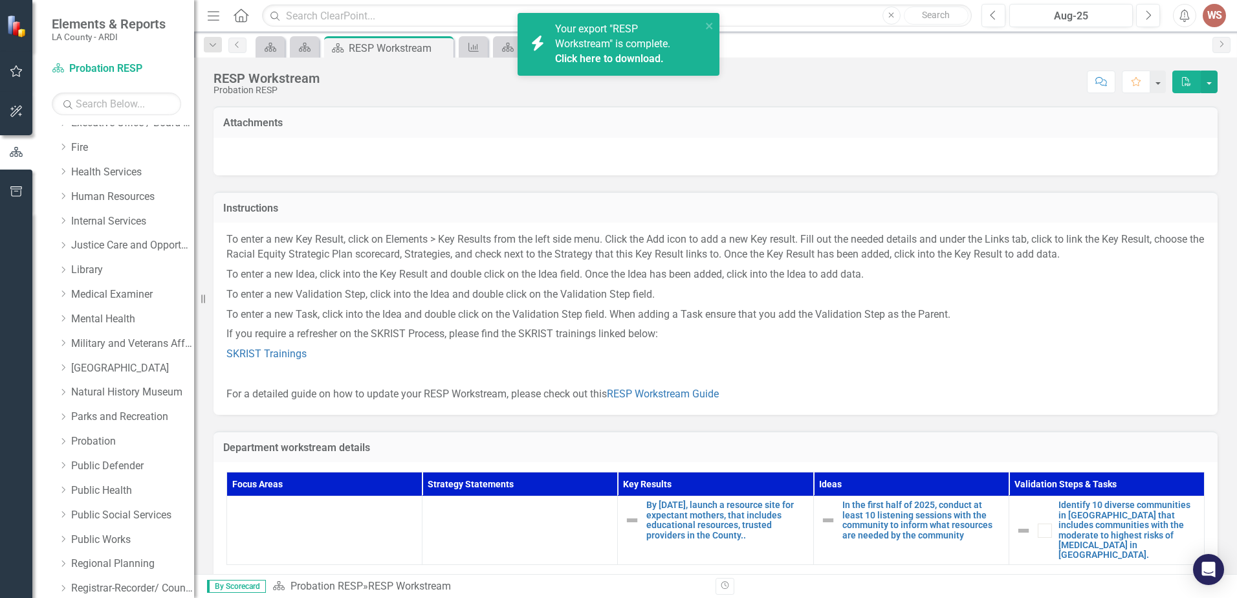
click at [608, 59] on link "Click here to download." at bounding box center [609, 58] width 109 height 12
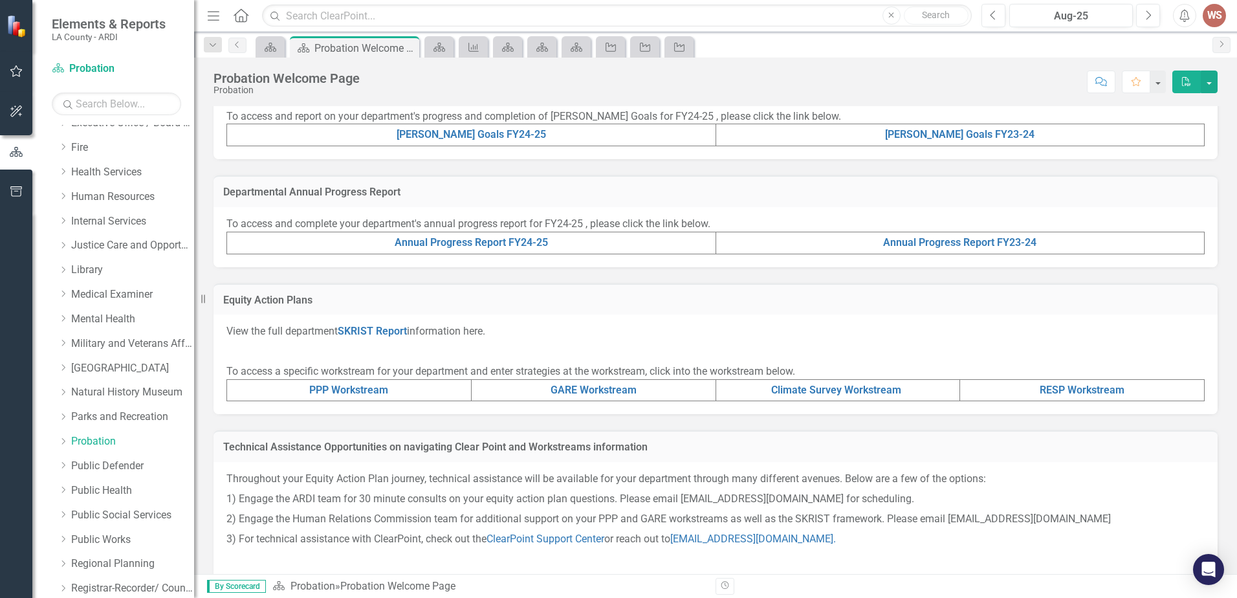
scroll to position [324, 0]
click at [400, 331] on link "SKRIST Report" at bounding box center [372, 330] width 69 height 12
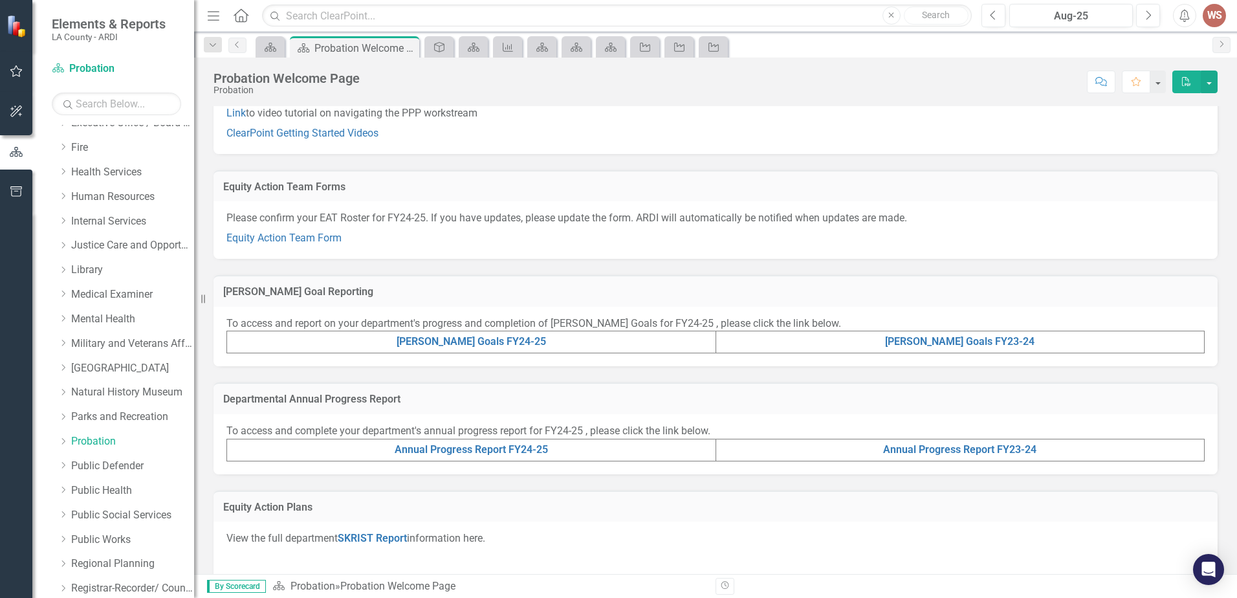
scroll to position [129, 0]
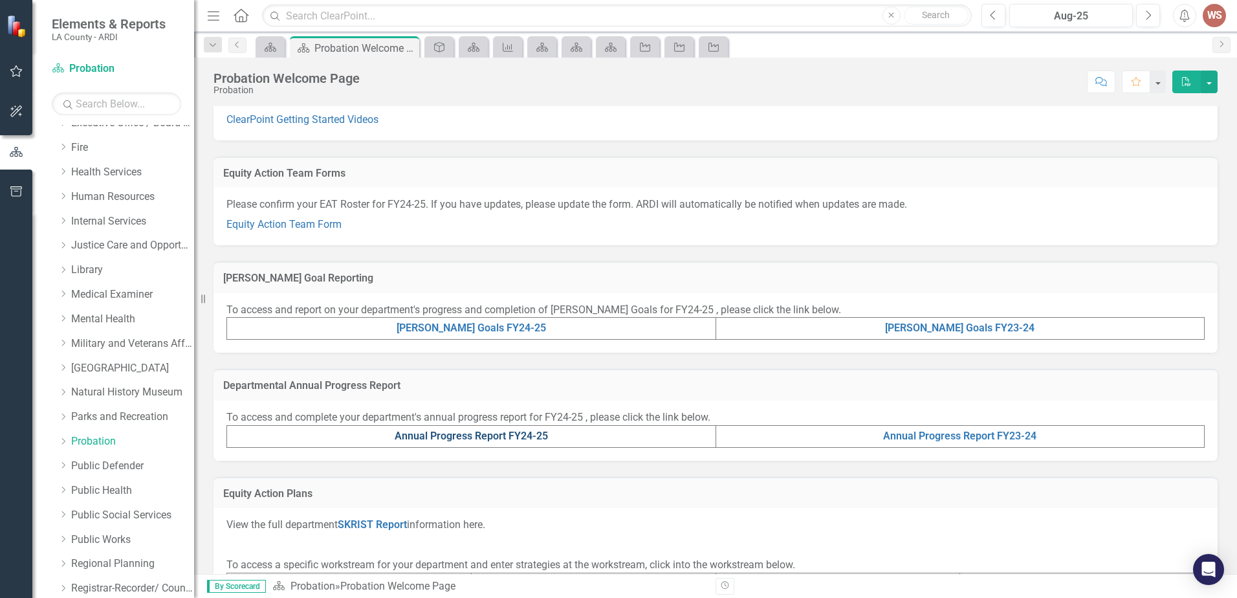
click at [505, 438] on link "Annual Progress Report FY24-25" at bounding box center [471, 436] width 153 height 12
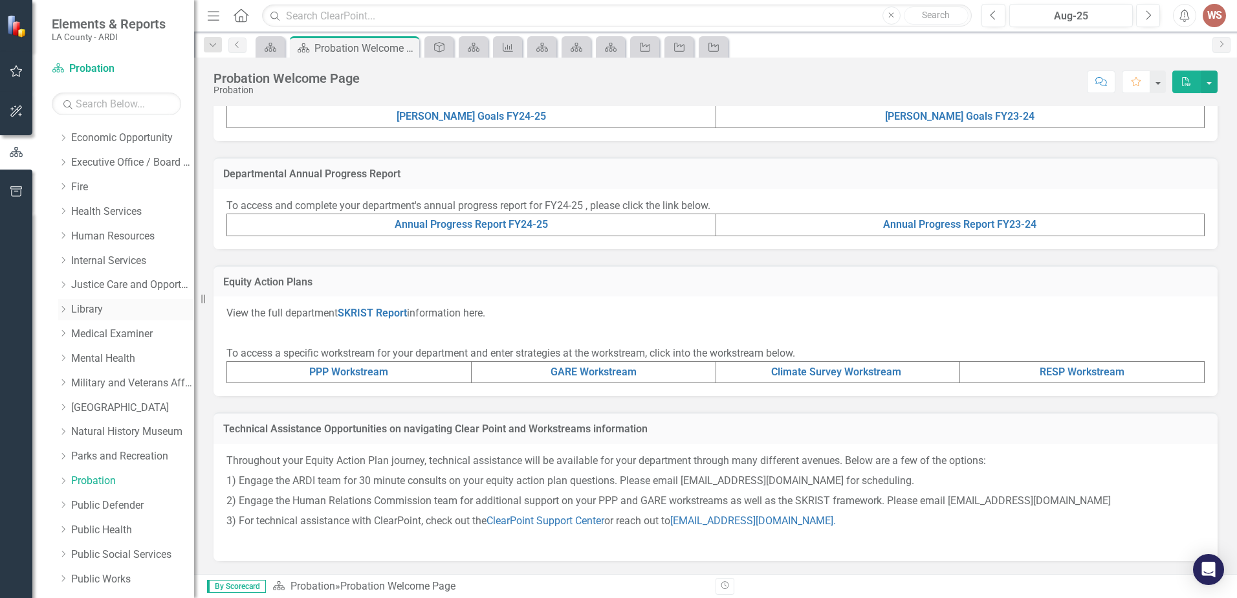
scroll to position [259, 0]
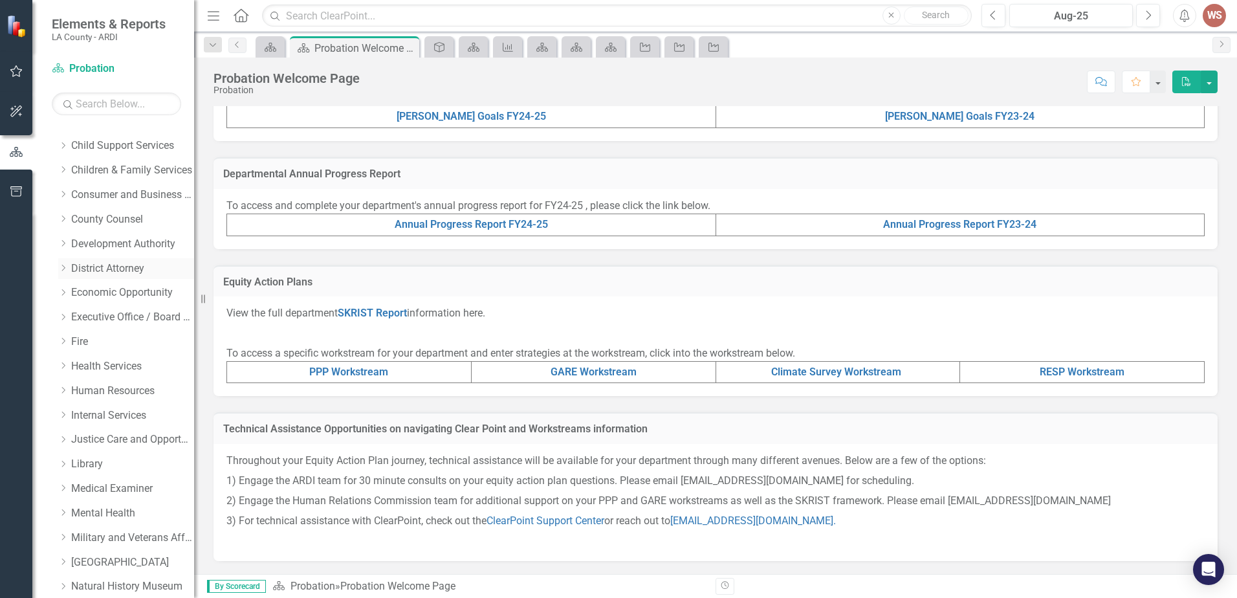
click at [142, 267] on link "District Attorney" at bounding box center [132, 268] width 123 height 15
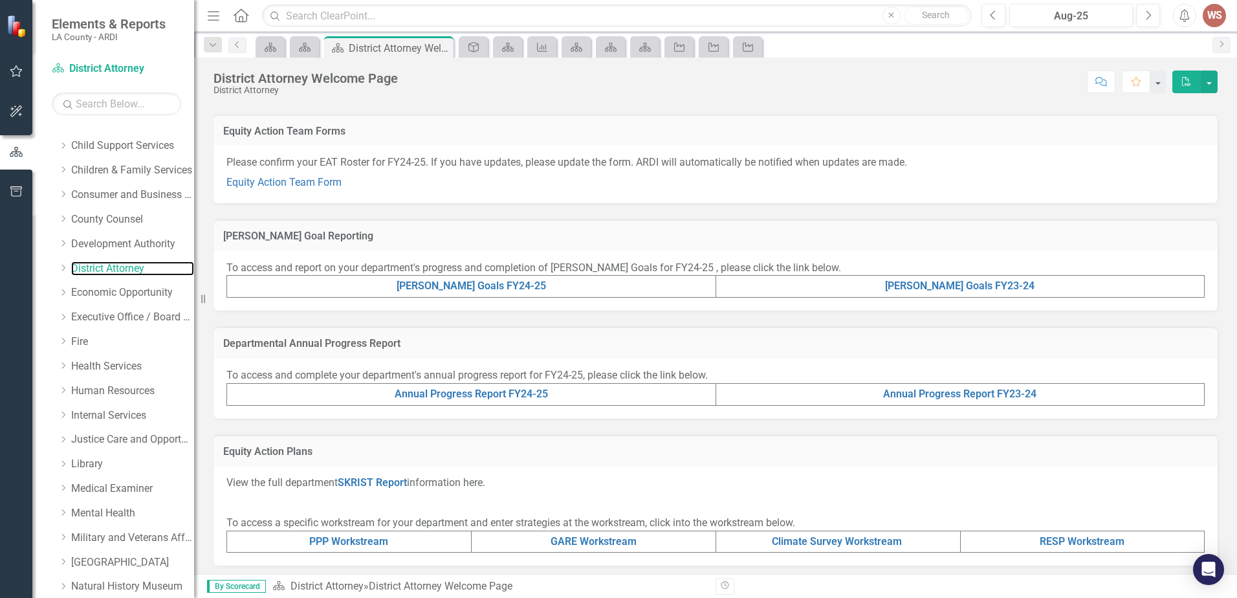
scroll to position [194, 0]
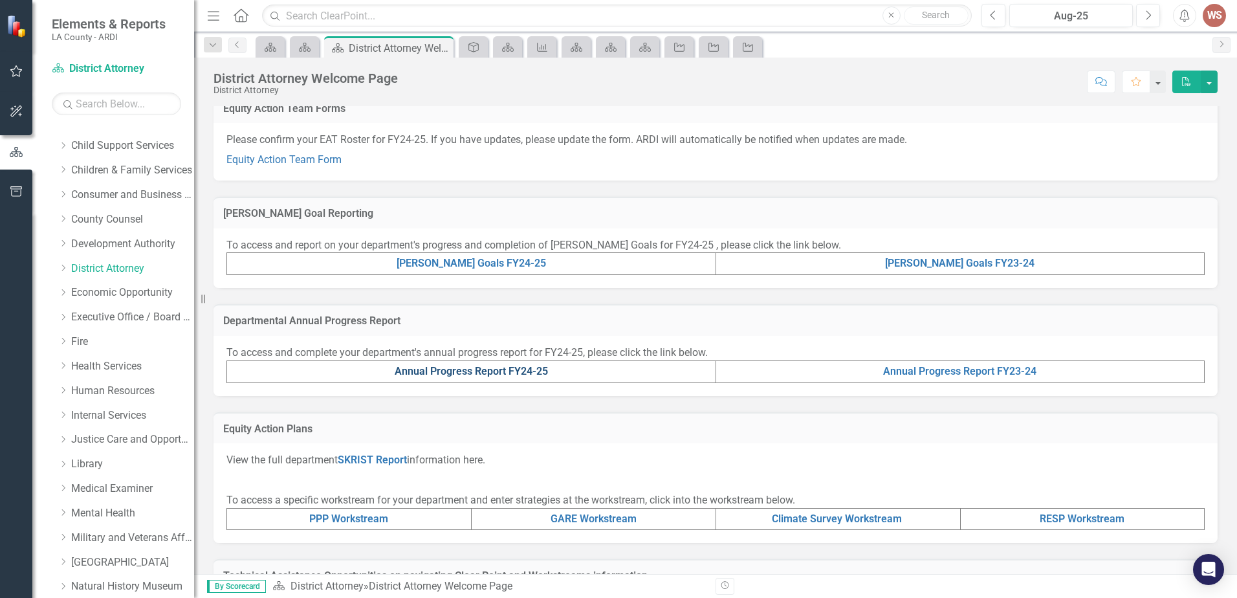
click at [529, 373] on link "Annual Progress Report FY24-25" at bounding box center [471, 371] width 153 height 12
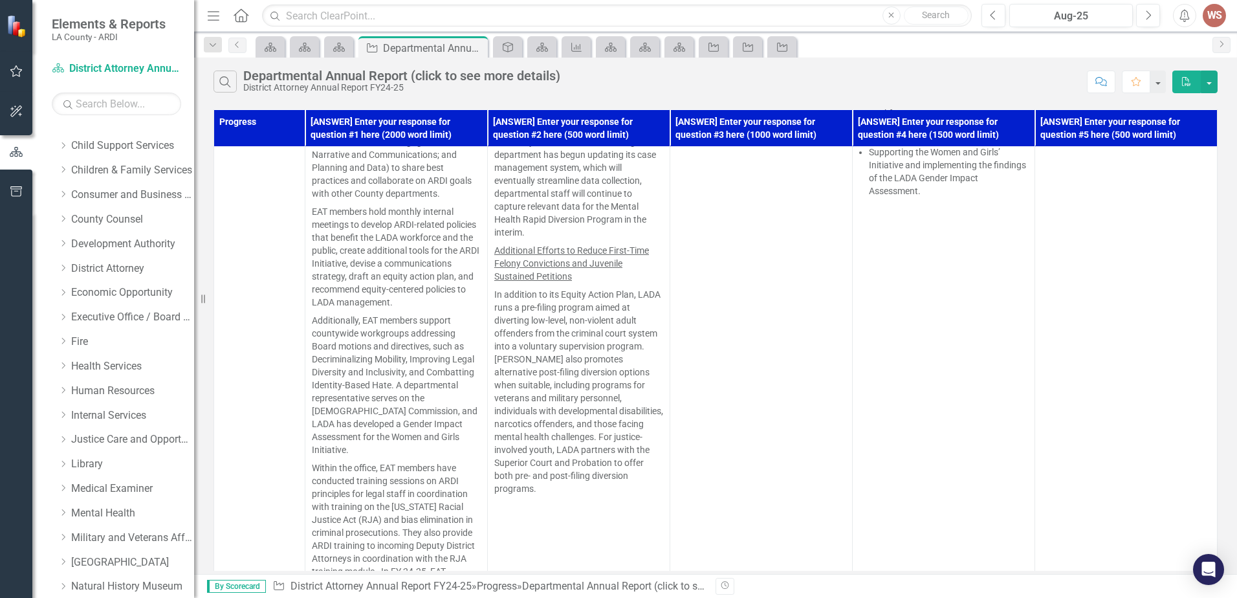
scroll to position [453, 0]
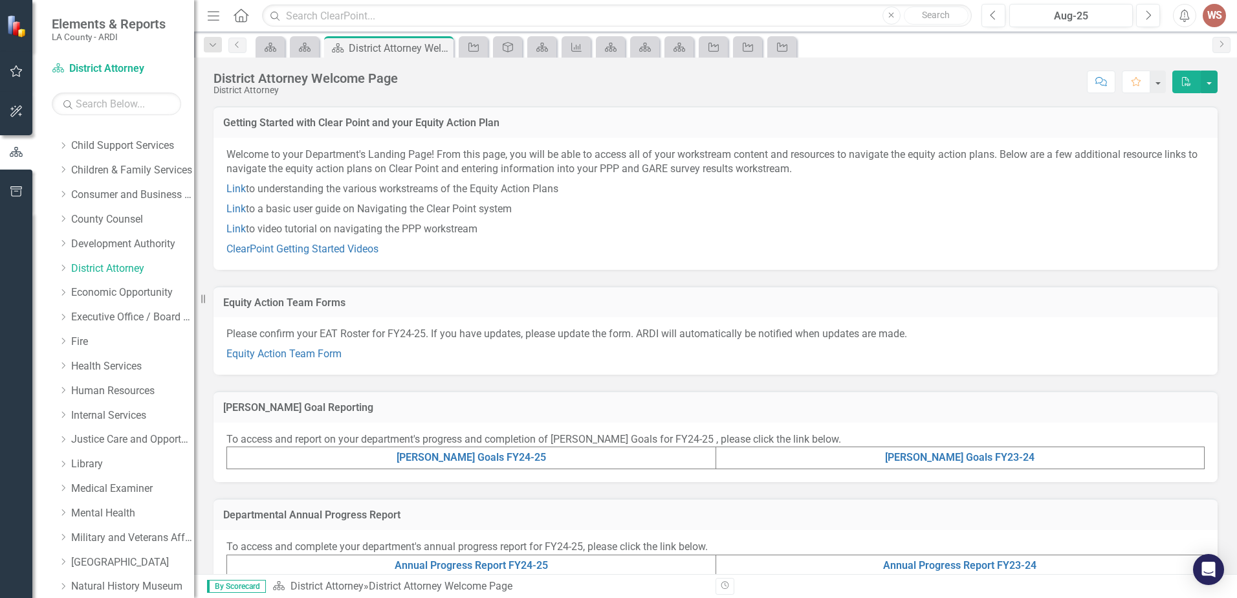
scroll to position [129, 0]
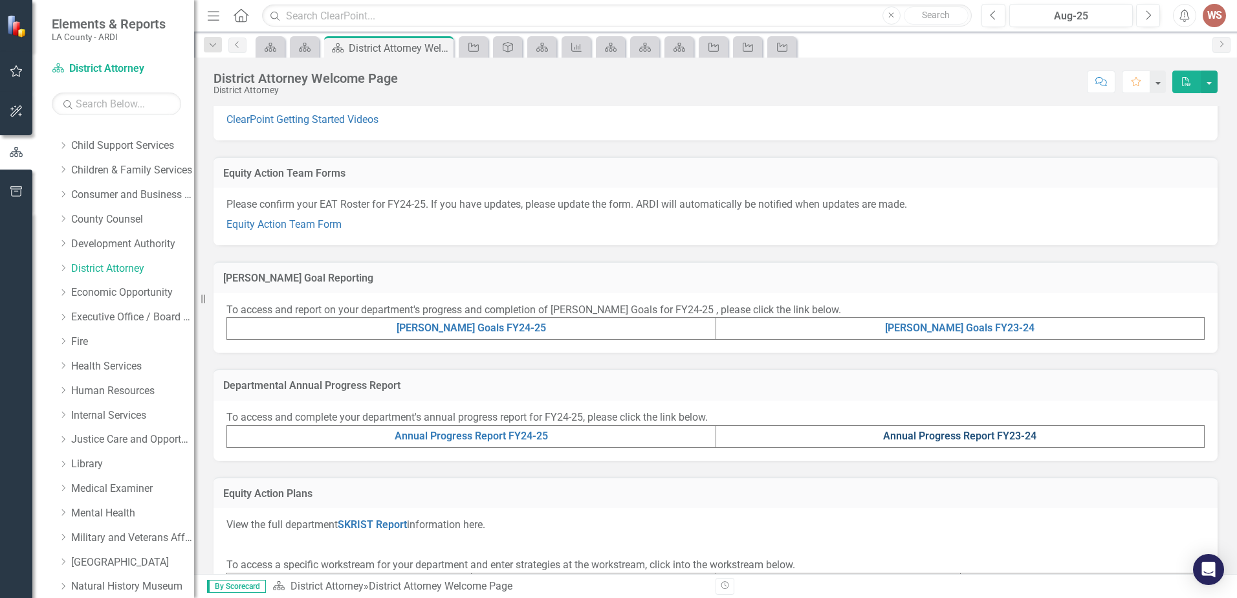
click at [956, 433] on link "Annual Progress Report FY23-24" at bounding box center [959, 436] width 153 height 12
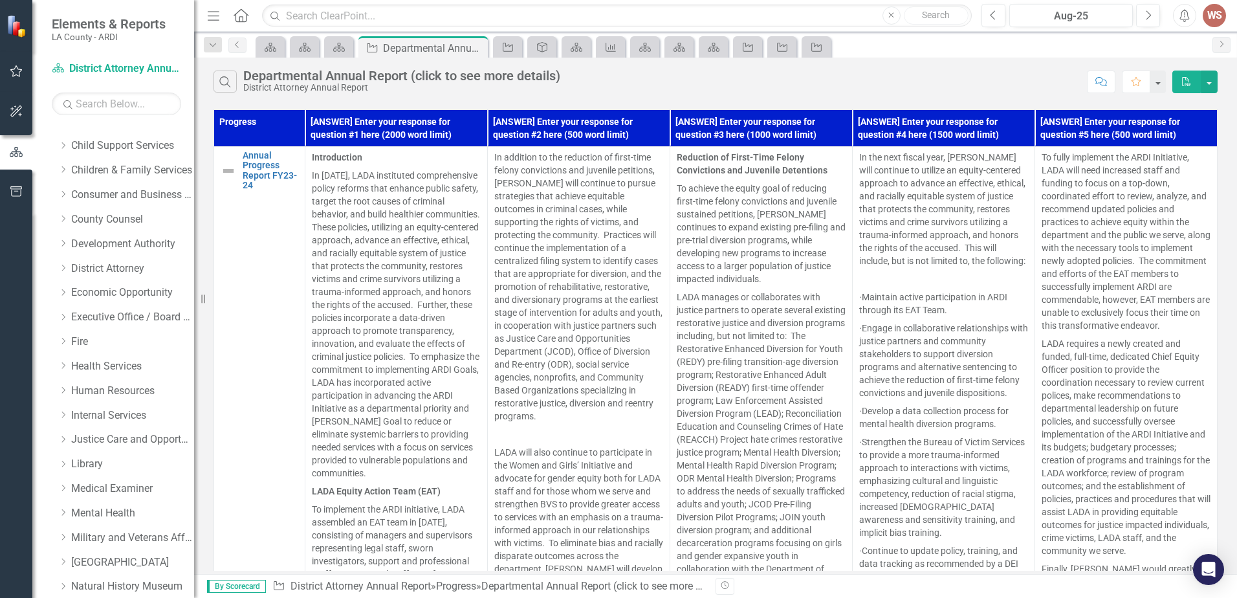
click at [1190, 90] on button "PDF" at bounding box center [1186, 82] width 28 height 23
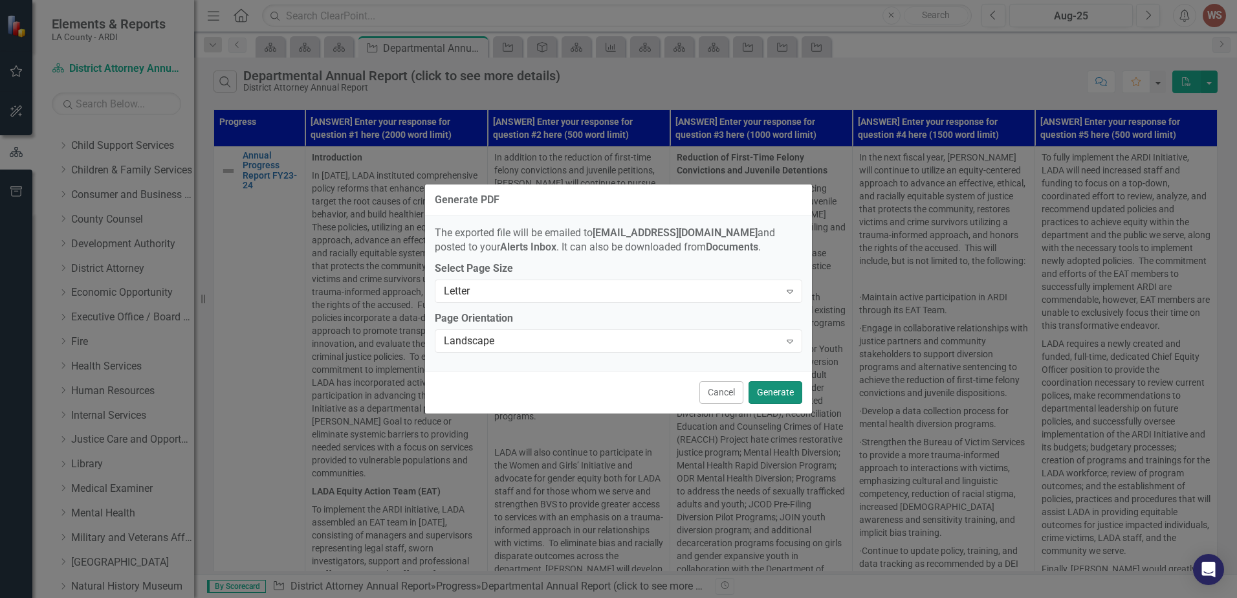
click at [769, 388] on button "Generate" at bounding box center [776, 392] width 54 height 23
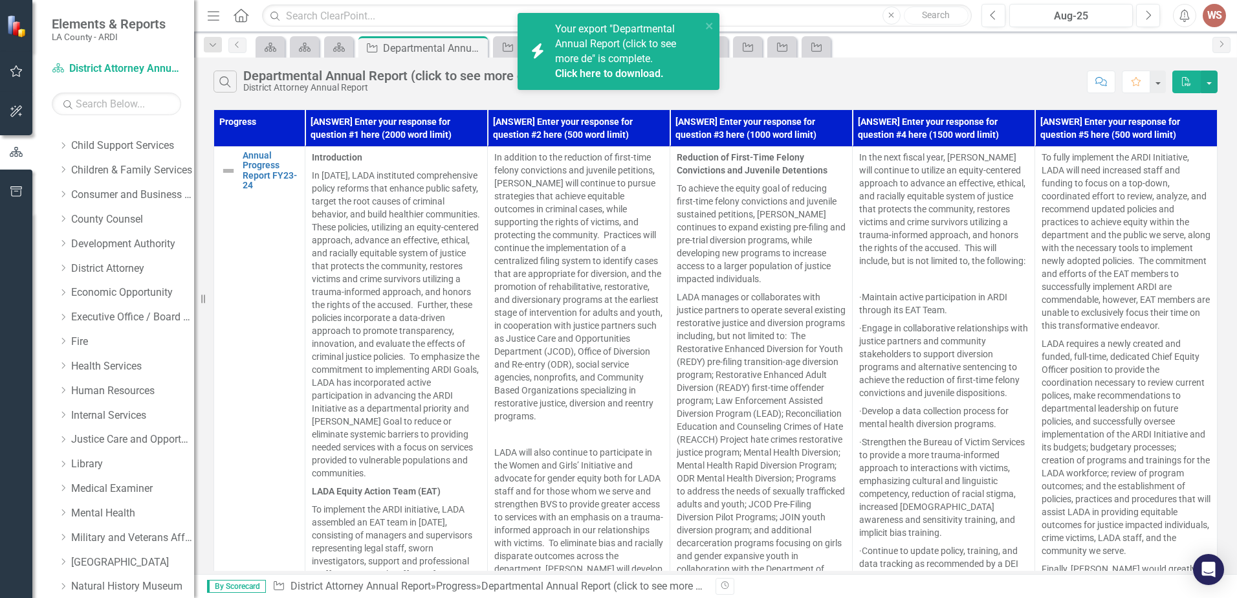
click at [594, 71] on link "Click here to download." at bounding box center [609, 73] width 109 height 12
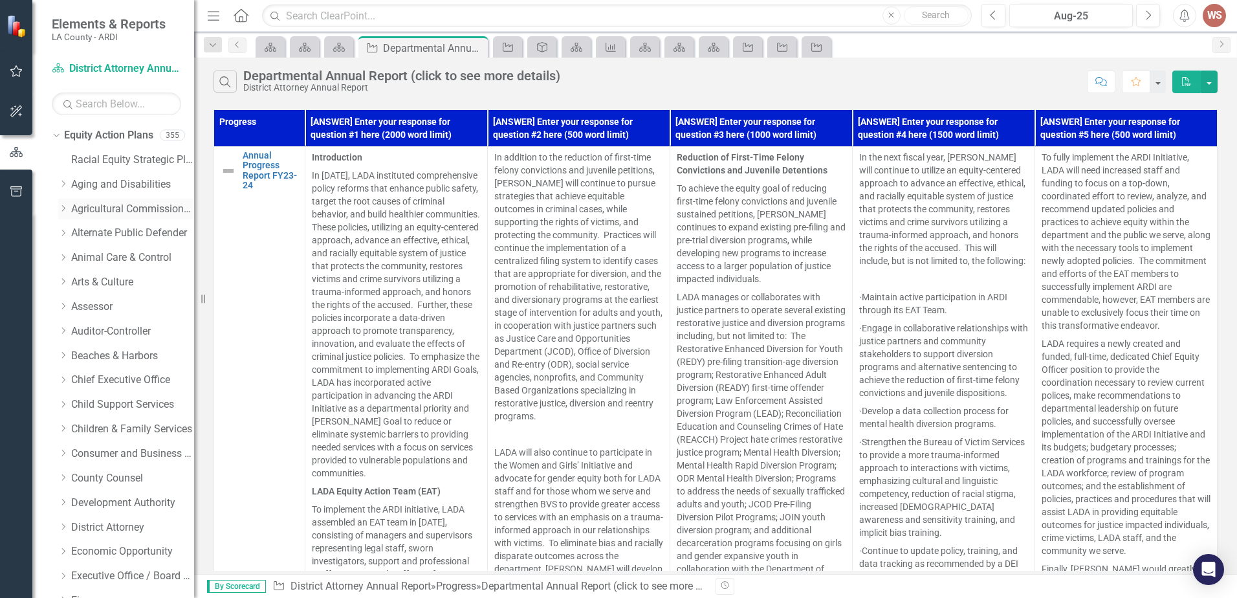
click at [140, 211] on link "Agricultural Commissioner/ Weights & Measures" at bounding box center [132, 209] width 123 height 15
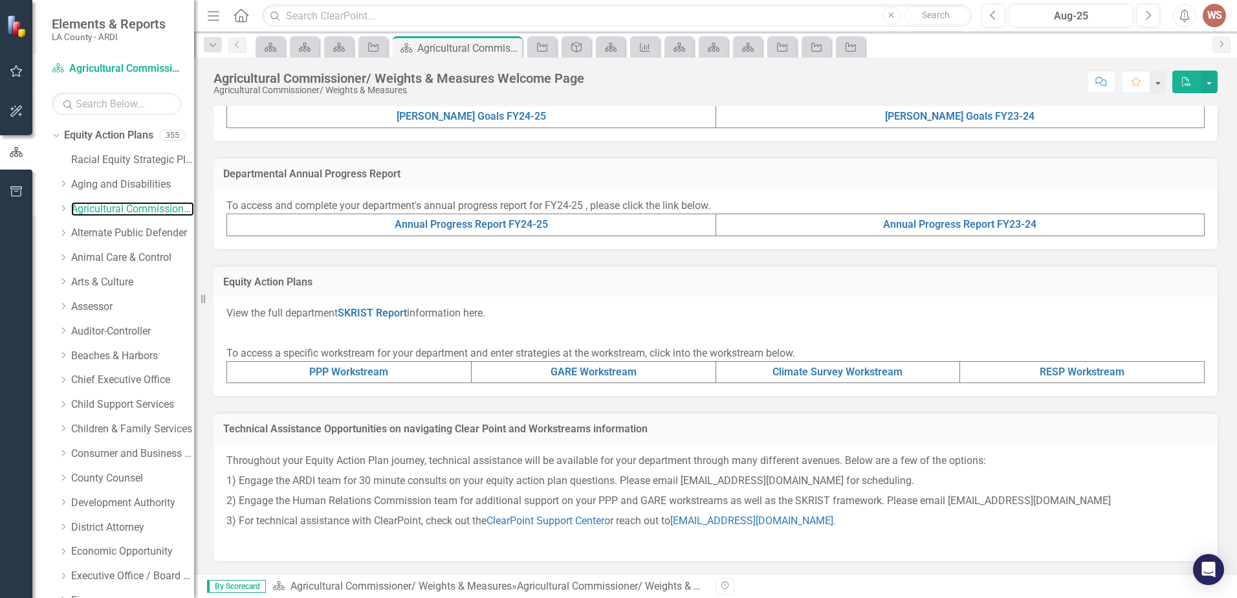
scroll to position [276, 0]
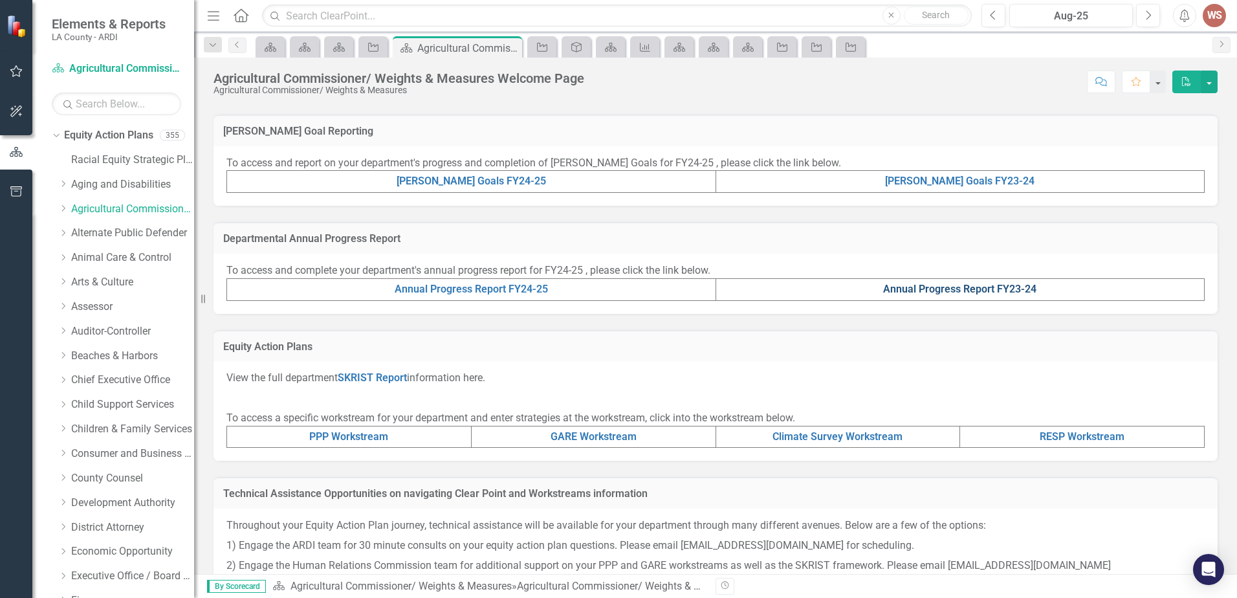
click at [992, 287] on link "Annual Progress Report FY23-24" at bounding box center [959, 289] width 153 height 12
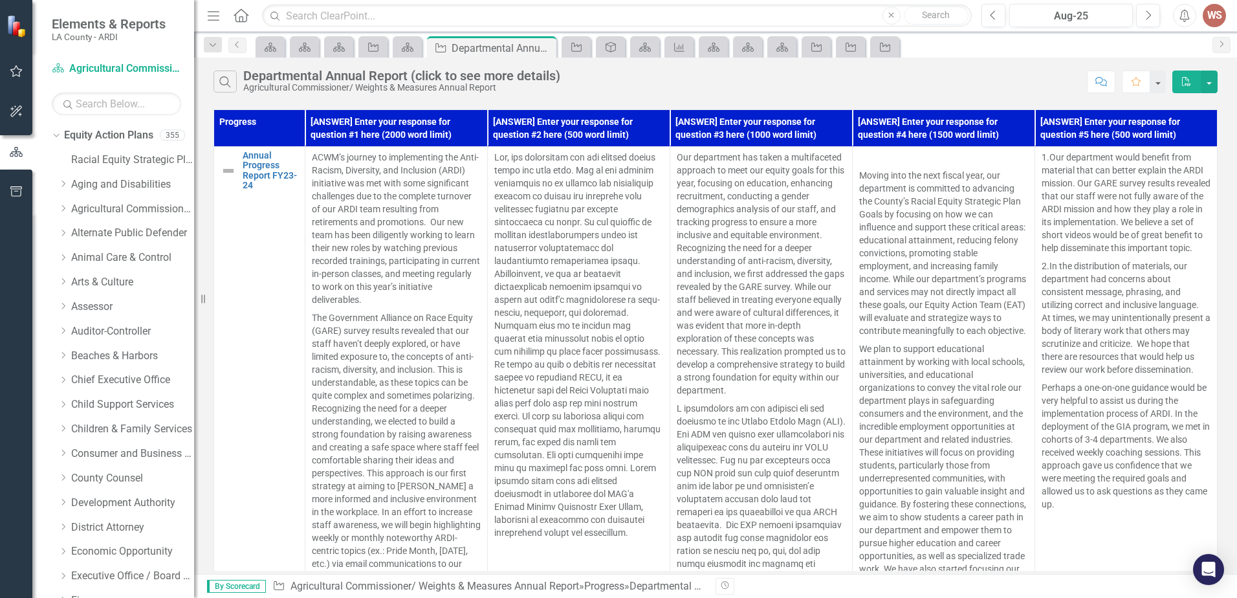
click at [1183, 85] on icon "PDF" at bounding box center [1187, 81] width 12 height 9
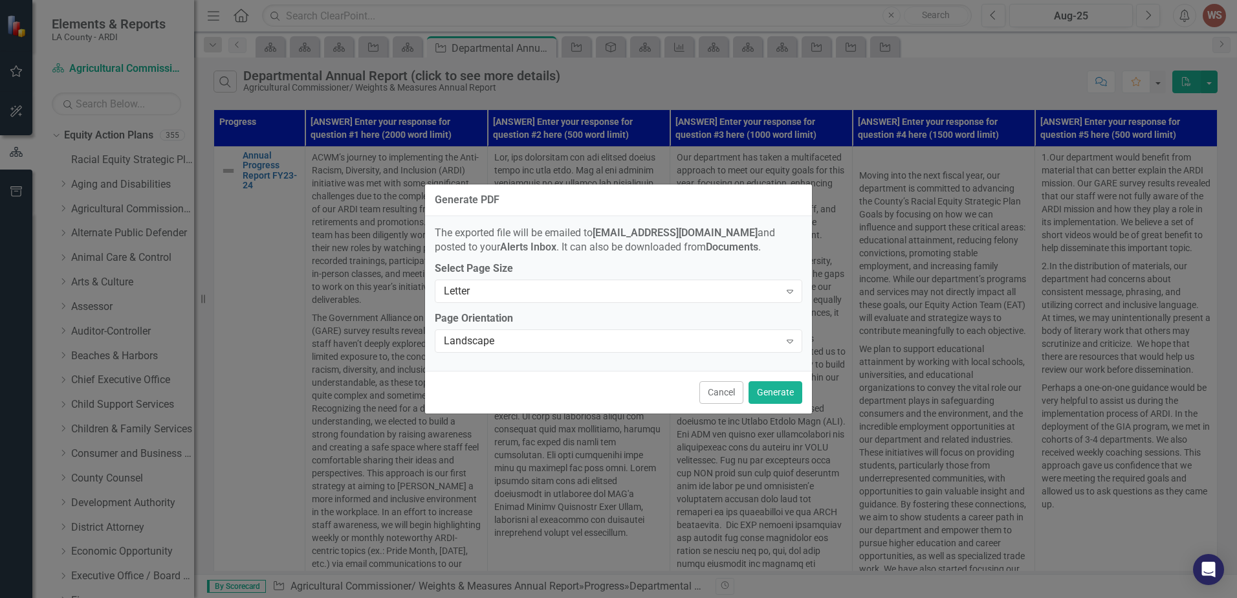
click at [758, 373] on div "Cancel Generate" at bounding box center [618, 392] width 387 height 43
click at [764, 382] on button "Generate" at bounding box center [776, 392] width 54 height 23
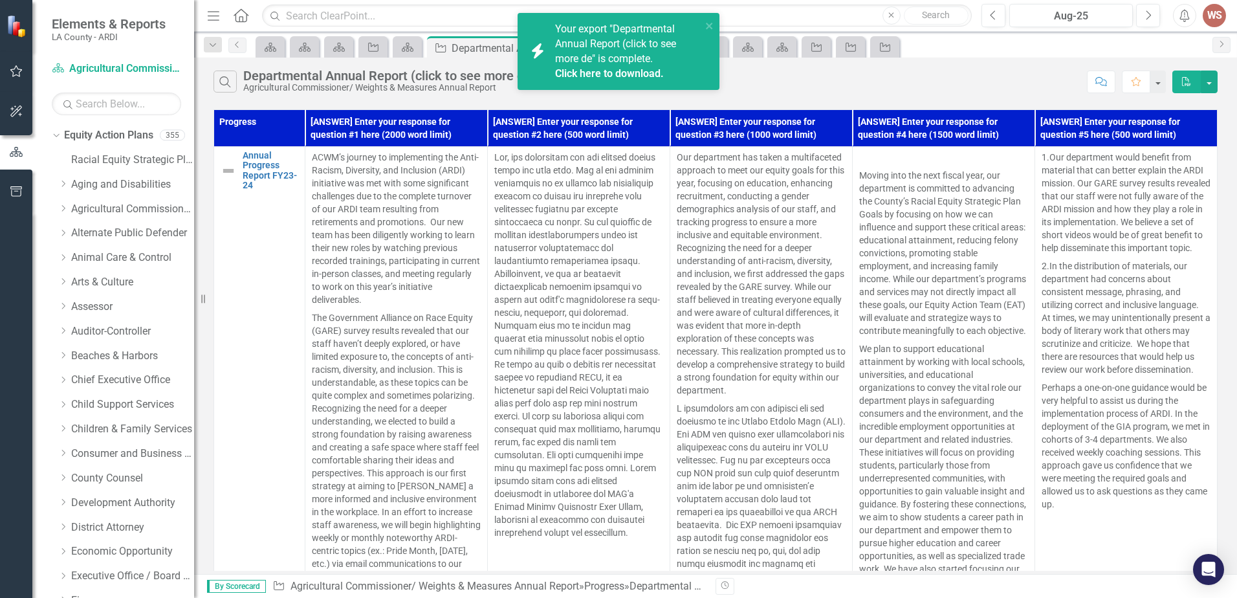
click at [651, 75] on link "Click here to download." at bounding box center [609, 73] width 109 height 12
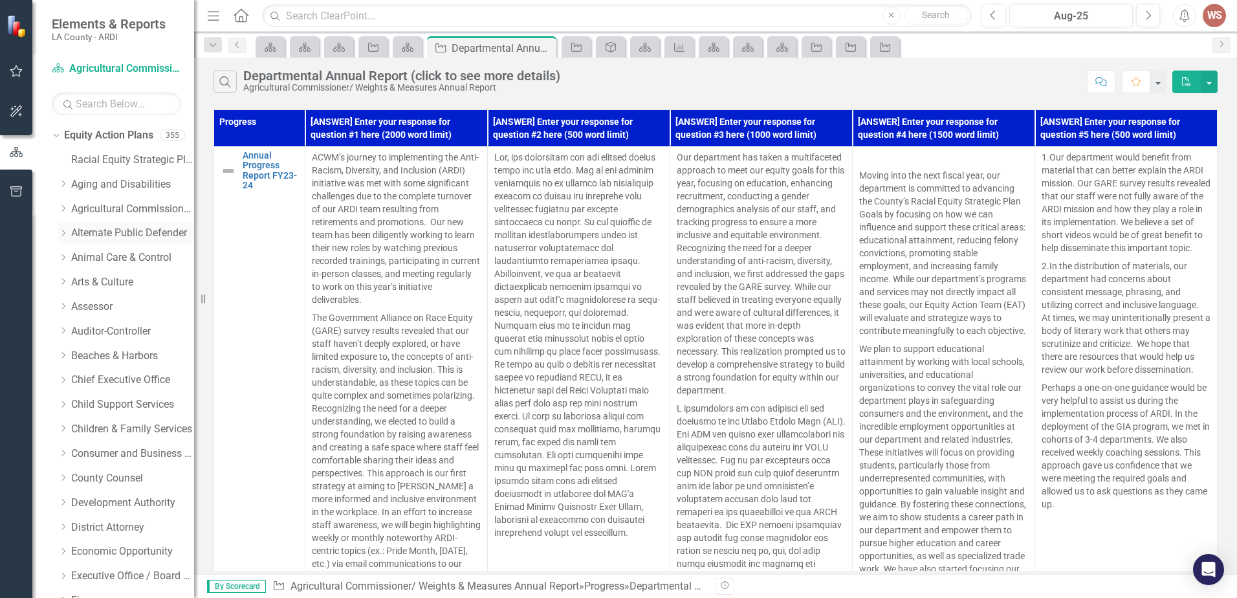
click at [136, 232] on link "Alternate Public Defender" at bounding box center [132, 233] width 123 height 15
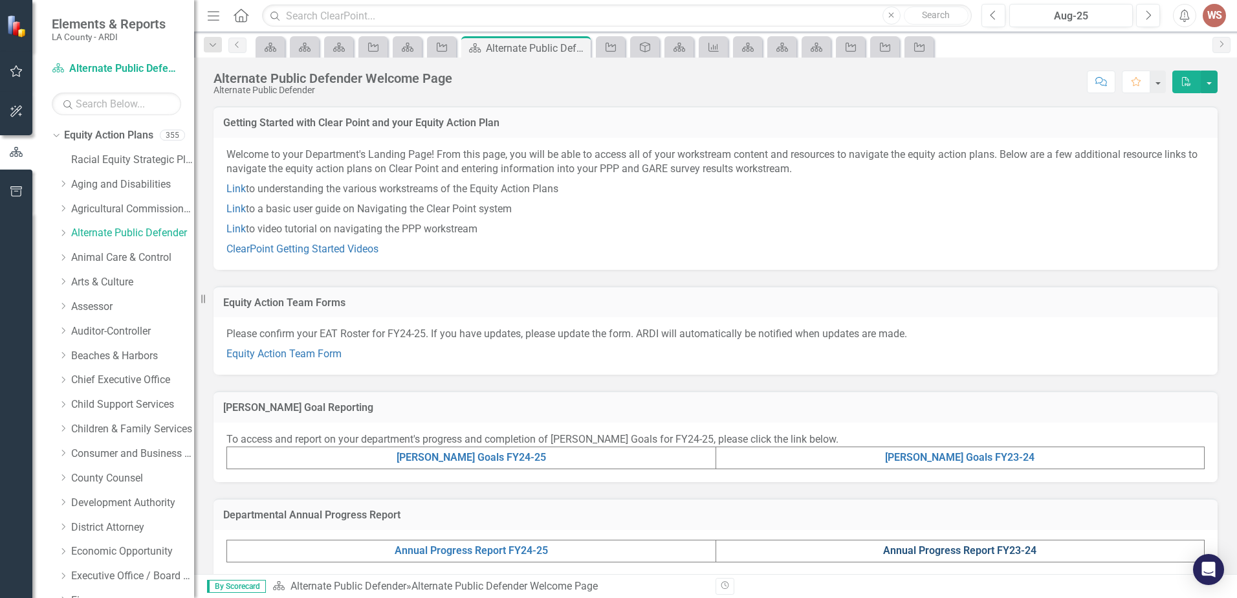
click at [953, 551] on link "Annual Progress Report FY23-24" at bounding box center [959, 550] width 153 height 12
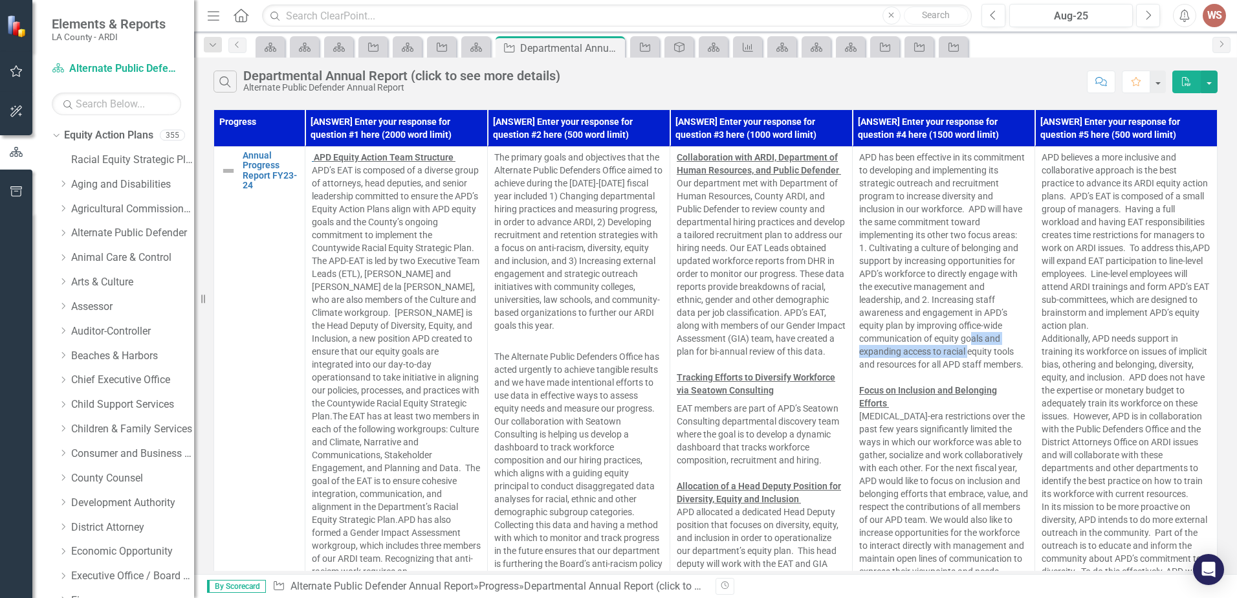
click at [970, 344] on p "APD has been effective in its commitment to developing and implementing its str…" at bounding box center [943, 261] width 169 height 220
click at [1188, 85] on icon "PDF" at bounding box center [1187, 81] width 12 height 9
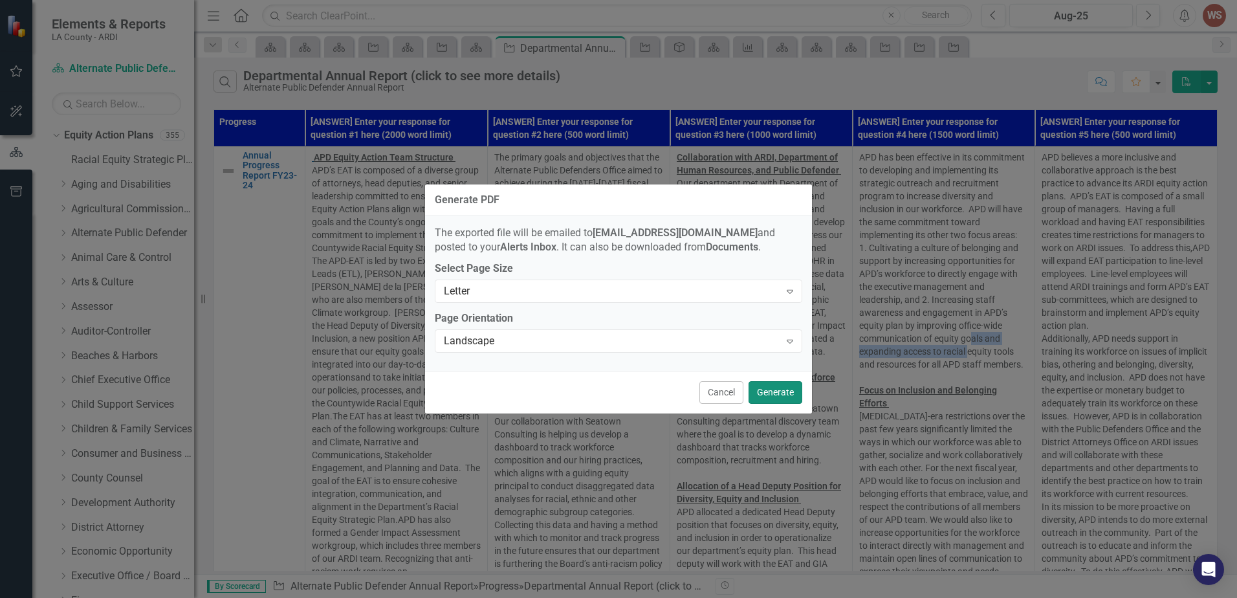
click at [773, 392] on button "Generate" at bounding box center [776, 392] width 54 height 23
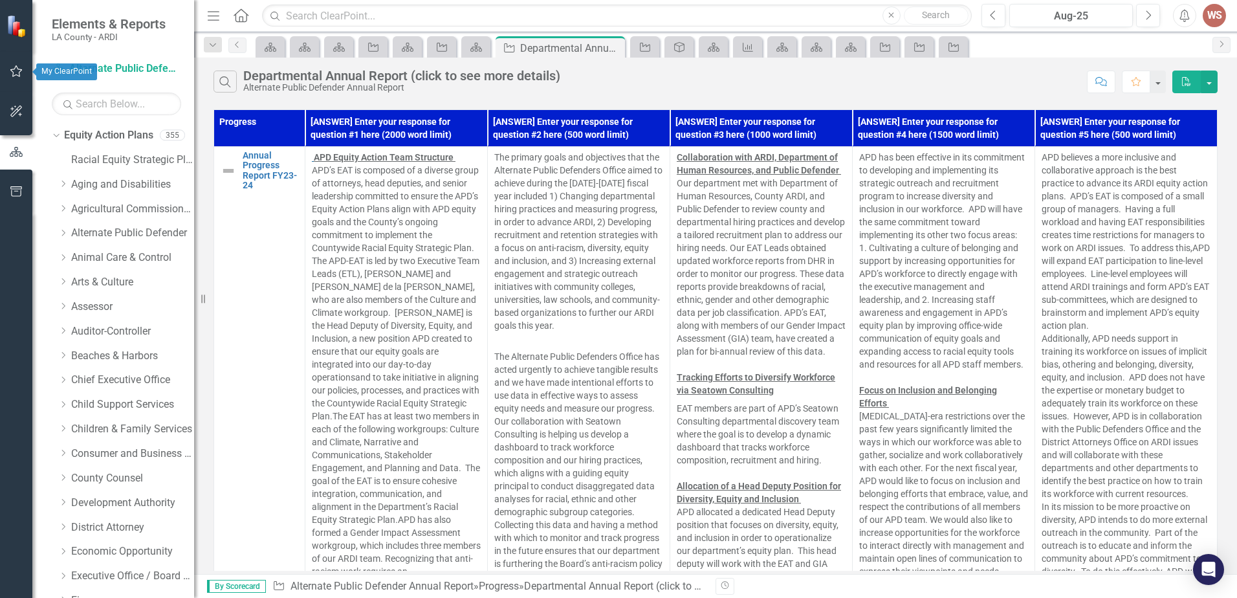
click at [22, 65] on button "button" at bounding box center [16, 71] width 29 height 27
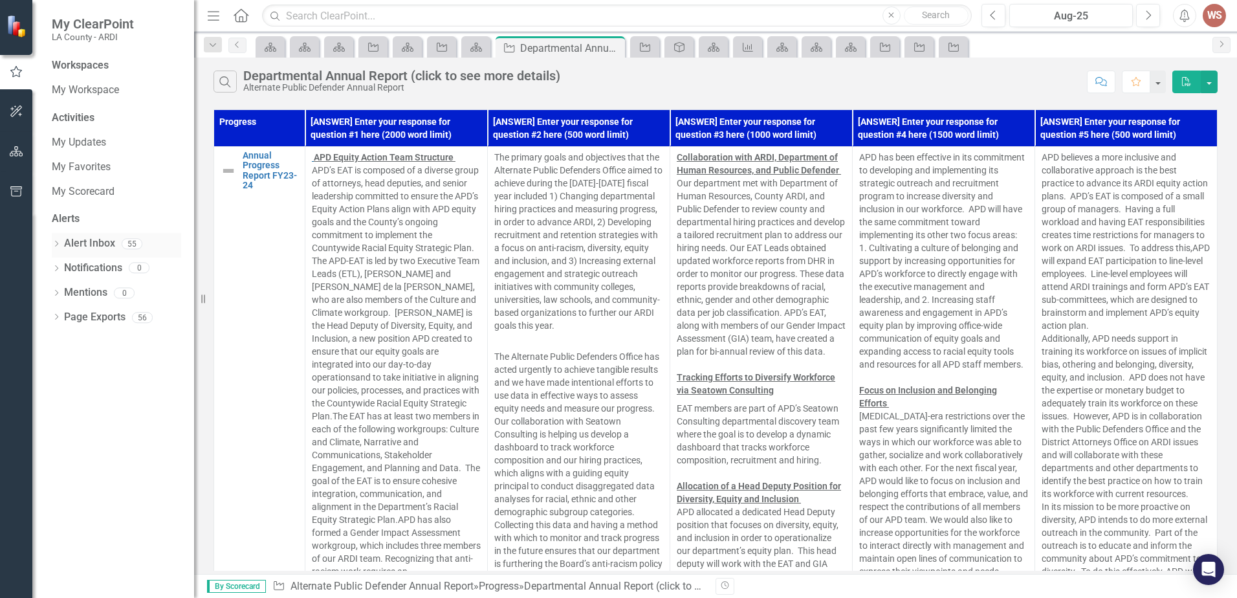
click at [104, 245] on link "Alert Inbox" at bounding box center [89, 243] width 51 height 15
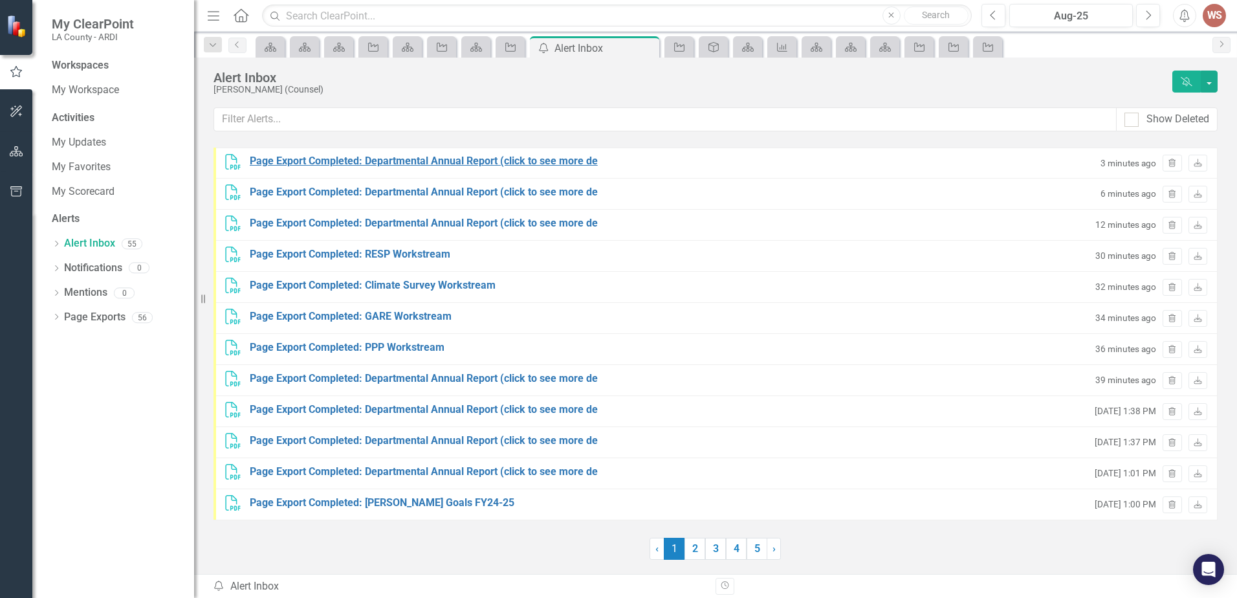
click at [307, 163] on div "Page Export Completed: Departmental Annual Report (click to see more de" at bounding box center [424, 161] width 348 height 15
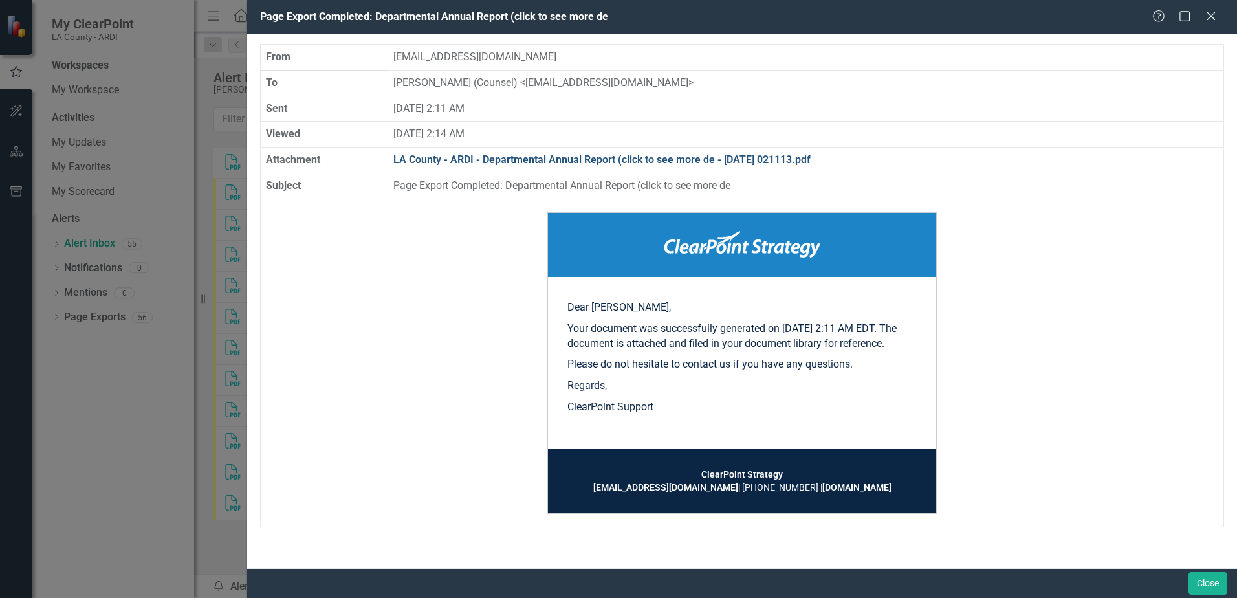
click at [467, 164] on link "LA County - ARDI - Departmental Annual Report (click to see more de - [DATE] 02…" at bounding box center [601, 159] width 417 height 12
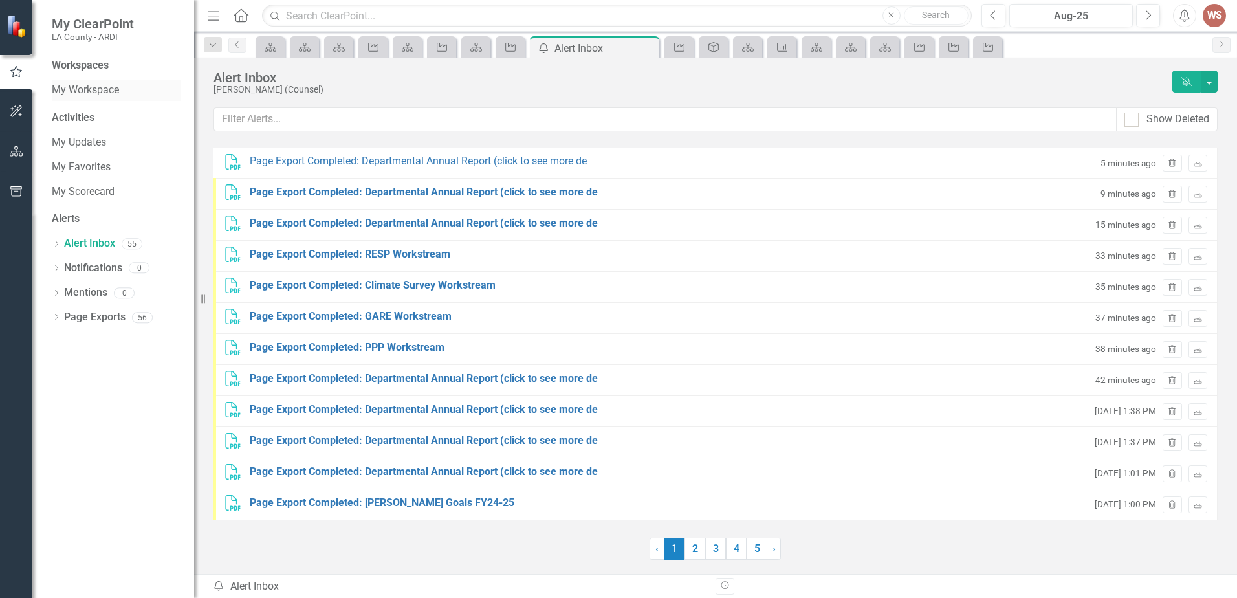
click at [96, 87] on link "My Workspace" at bounding box center [116, 90] width 129 height 15
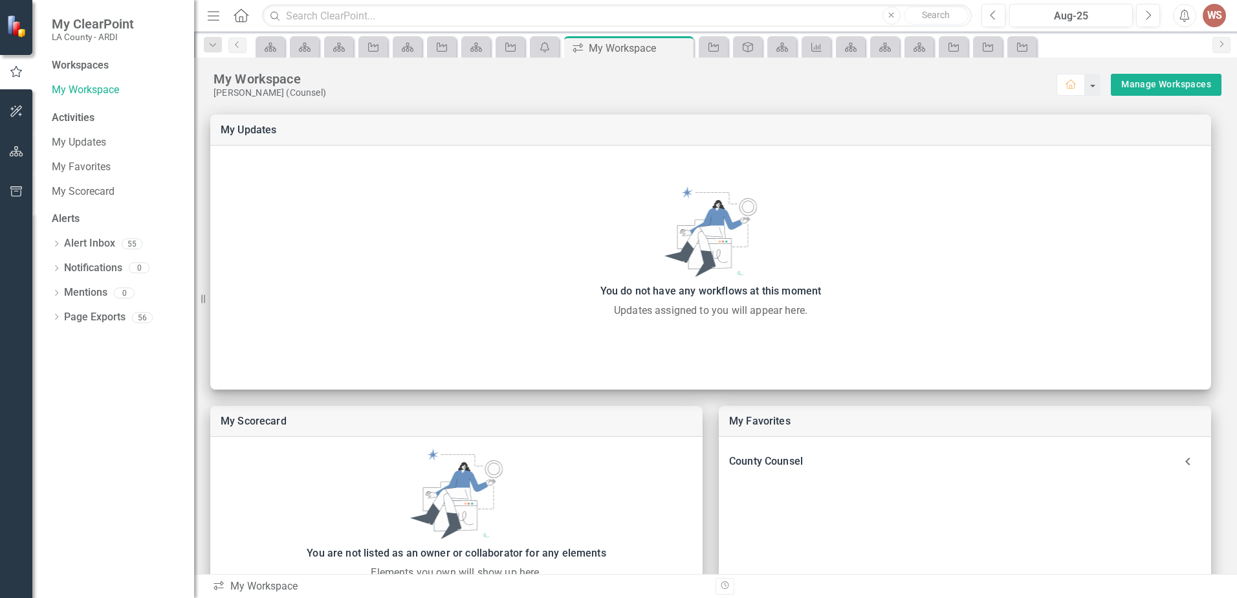
click at [93, 66] on div "Workspaces" at bounding box center [80, 65] width 57 height 15
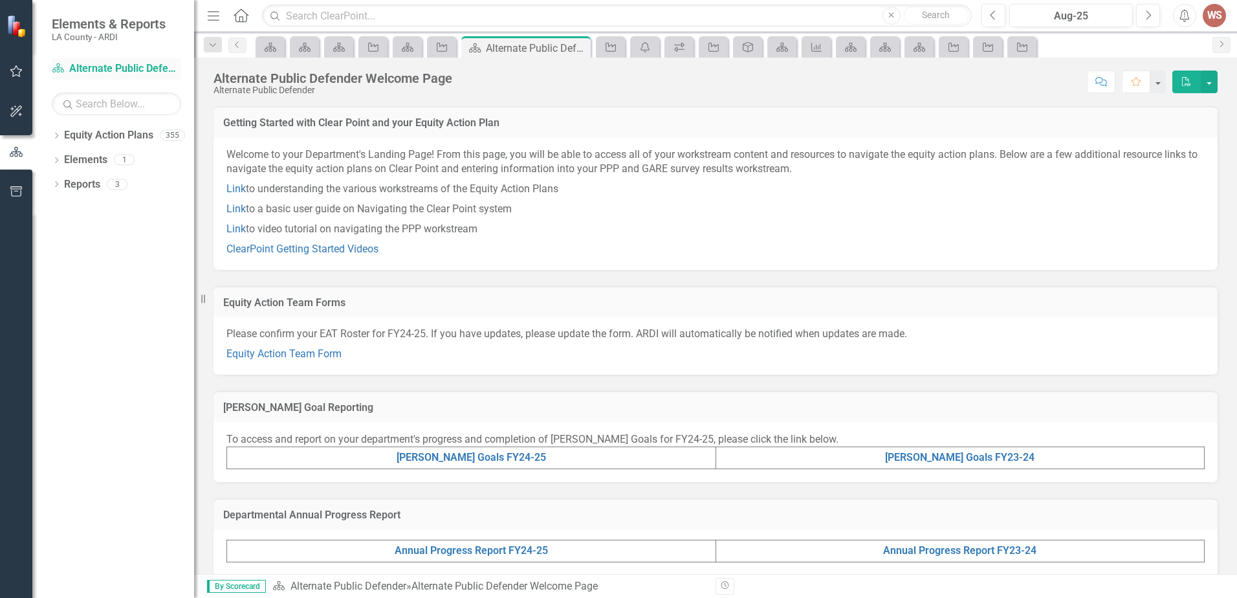
click at [109, 69] on link "Equity Action Plan Alternate Public Defender" at bounding box center [116, 68] width 129 height 15
click at [272, 47] on icon at bounding box center [271, 47] width 12 height 9
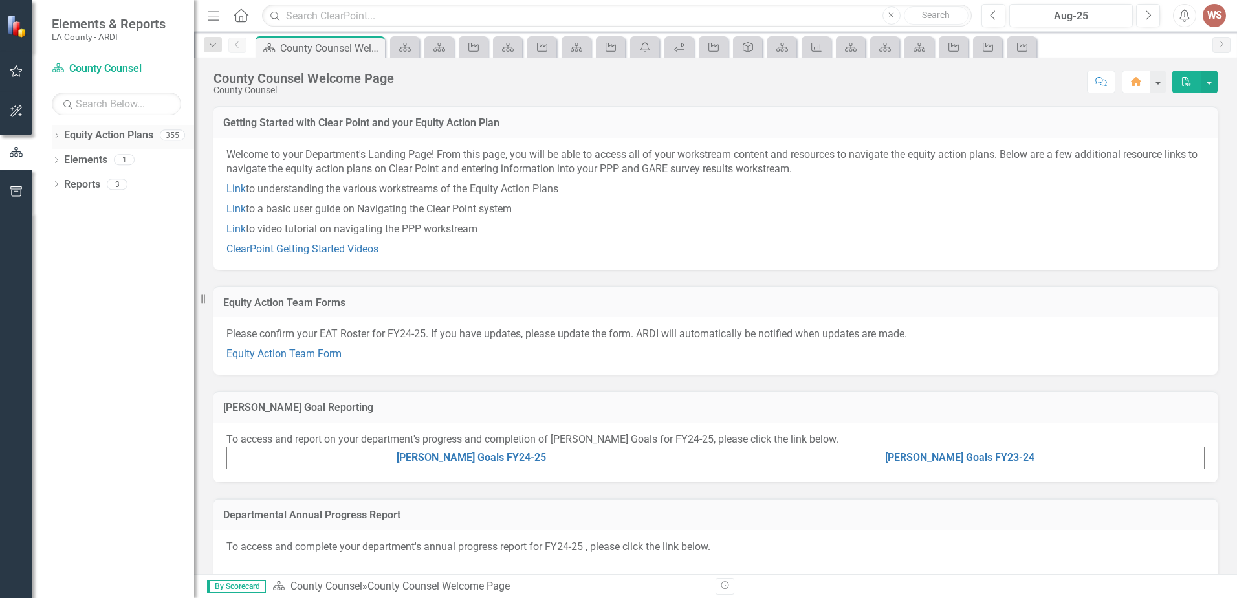
click at [98, 133] on link "Equity Action Plans" at bounding box center [108, 135] width 89 height 15
click at [112, 130] on link "Equity Action Plans" at bounding box center [108, 135] width 89 height 15
click at [342, 173] on p "Welcome to your Department's Landing Page! From this page, you will be able to …" at bounding box center [715, 164] width 978 height 32
click at [403, 54] on div "Equity Action Plan" at bounding box center [402, 47] width 18 height 16
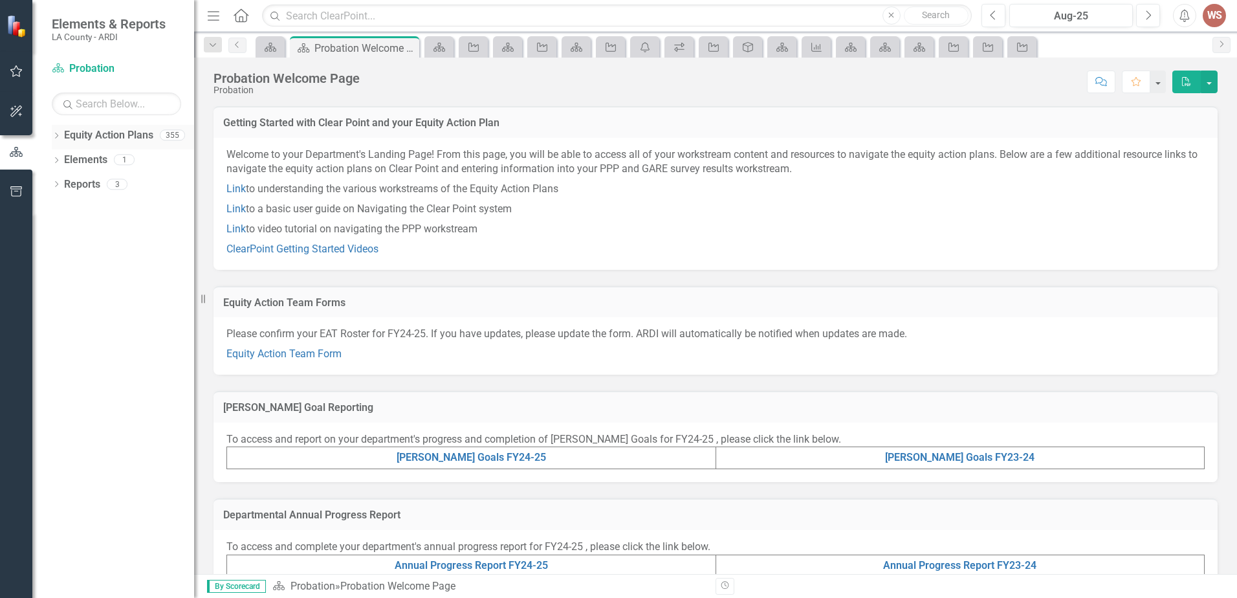
click at [138, 136] on link "Equity Action Plans" at bounding box center [108, 135] width 89 height 15
click at [56, 142] on div "Dropdown" at bounding box center [56, 136] width 9 height 11
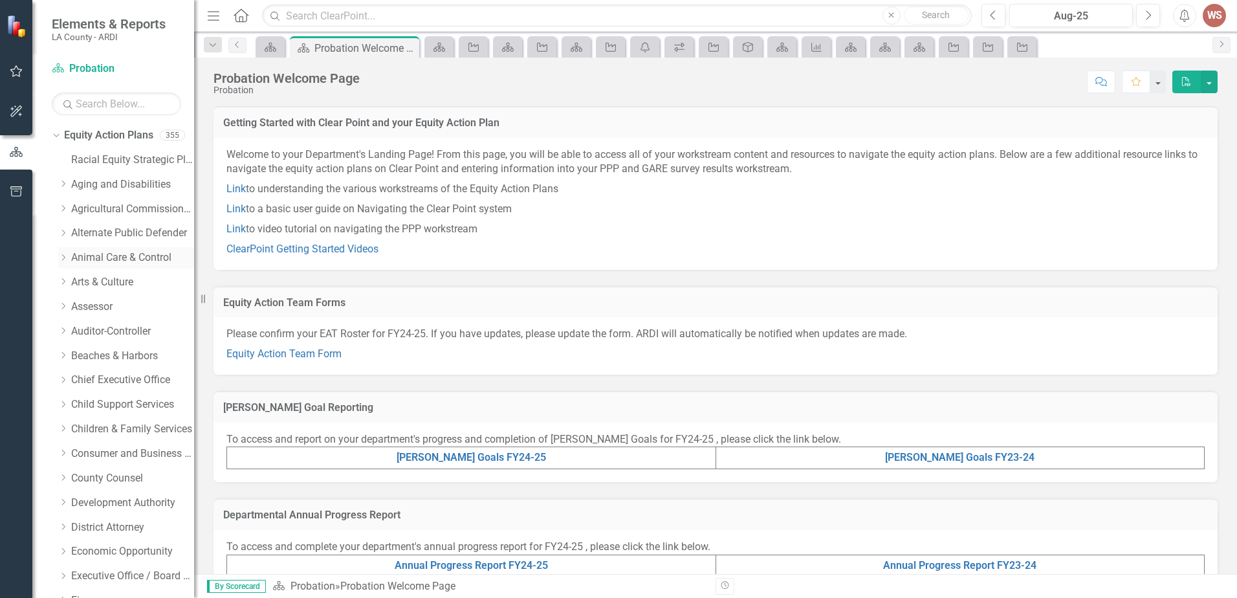
click at [138, 250] on div "Dropdown Animal Care & Control" at bounding box center [126, 257] width 136 height 21
click at [69, 256] on div "Dropdown" at bounding box center [64, 257] width 13 height 11
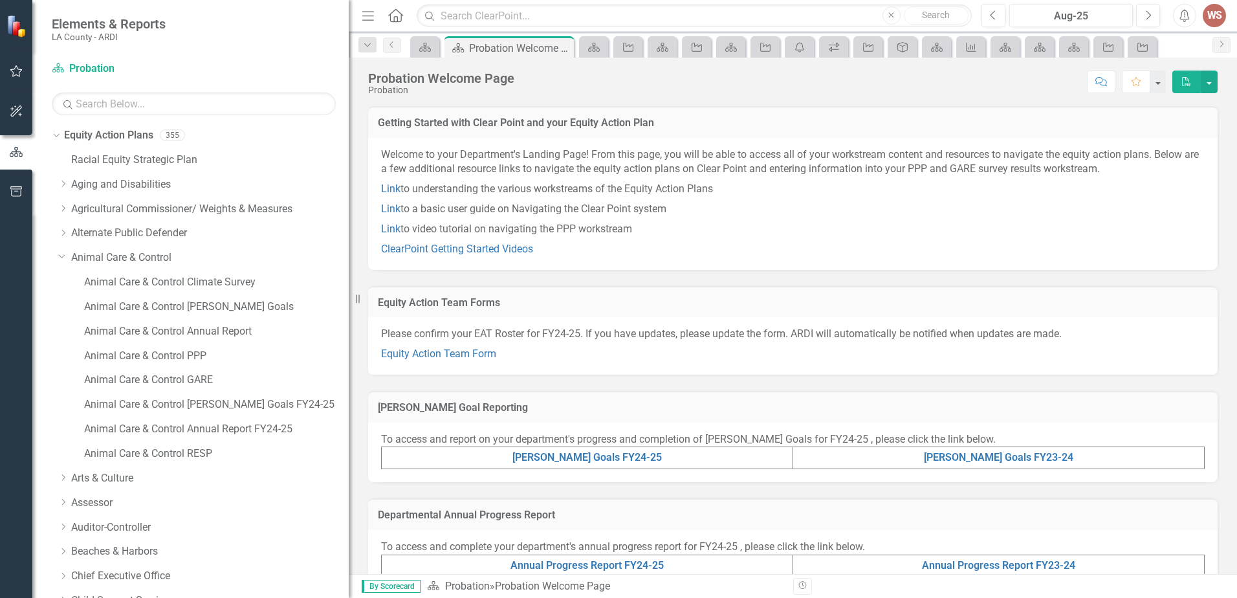
drag, startPoint x: 197, startPoint y: 300, endPoint x: 349, endPoint y: 297, distance: 152.1
click at [349, 297] on div "Resize" at bounding box center [354, 299] width 10 height 598
click at [130, 261] on link "Animal Care & Control" at bounding box center [210, 257] width 278 height 15
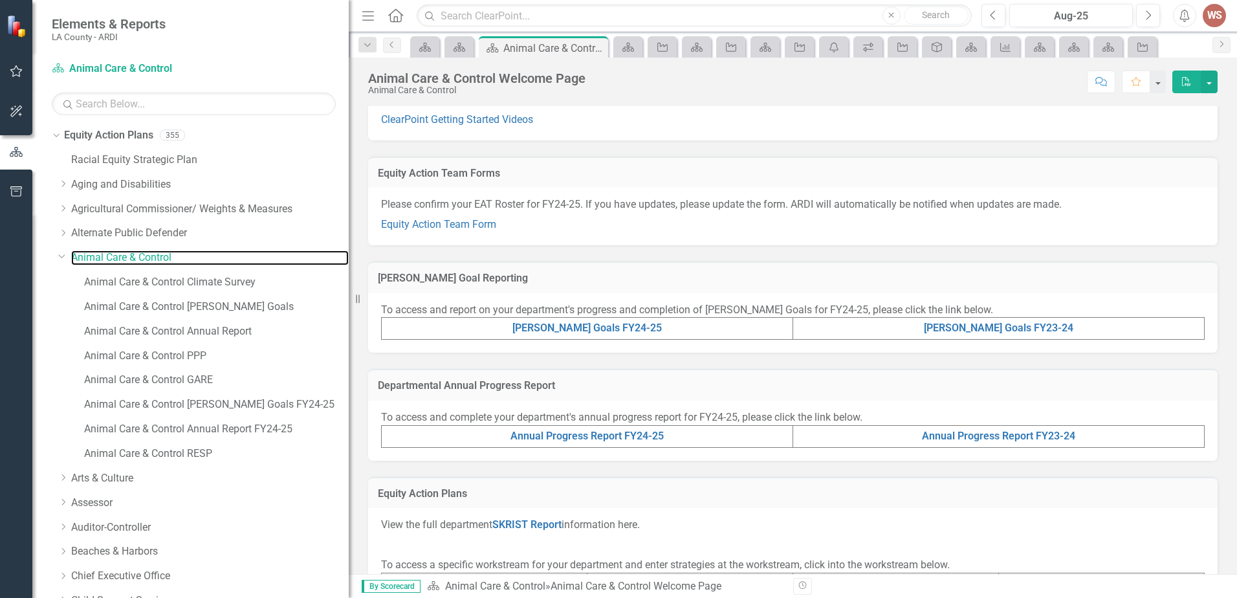
scroll to position [194, 0]
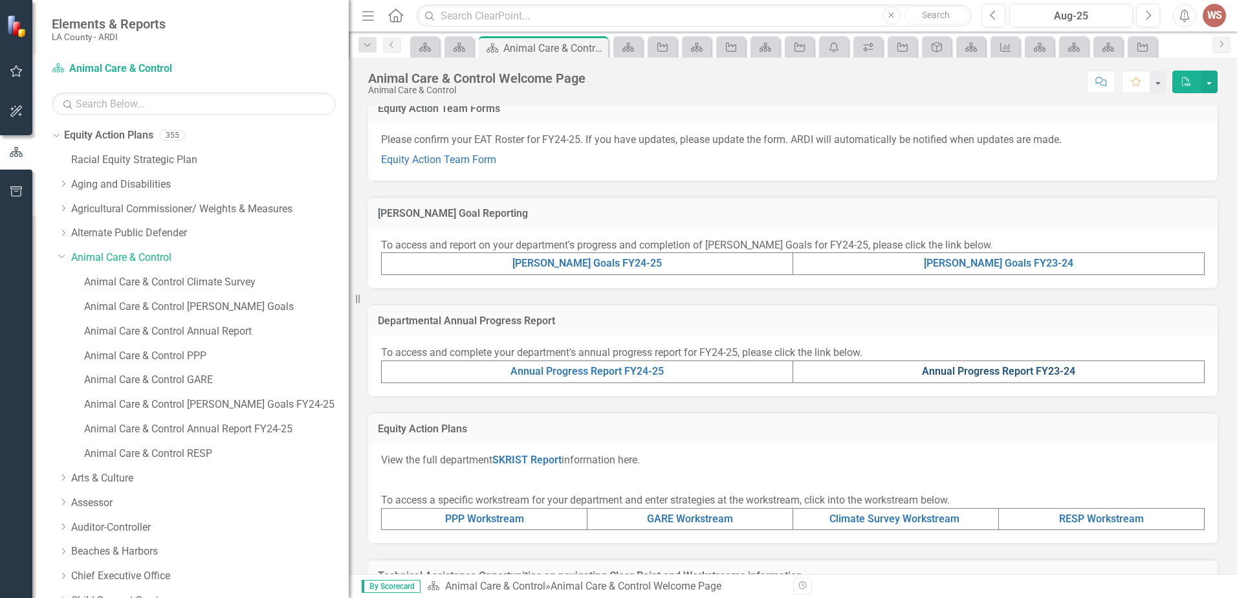
click at [1043, 373] on link "Annual Progress Report FY23-24" at bounding box center [998, 371] width 153 height 12
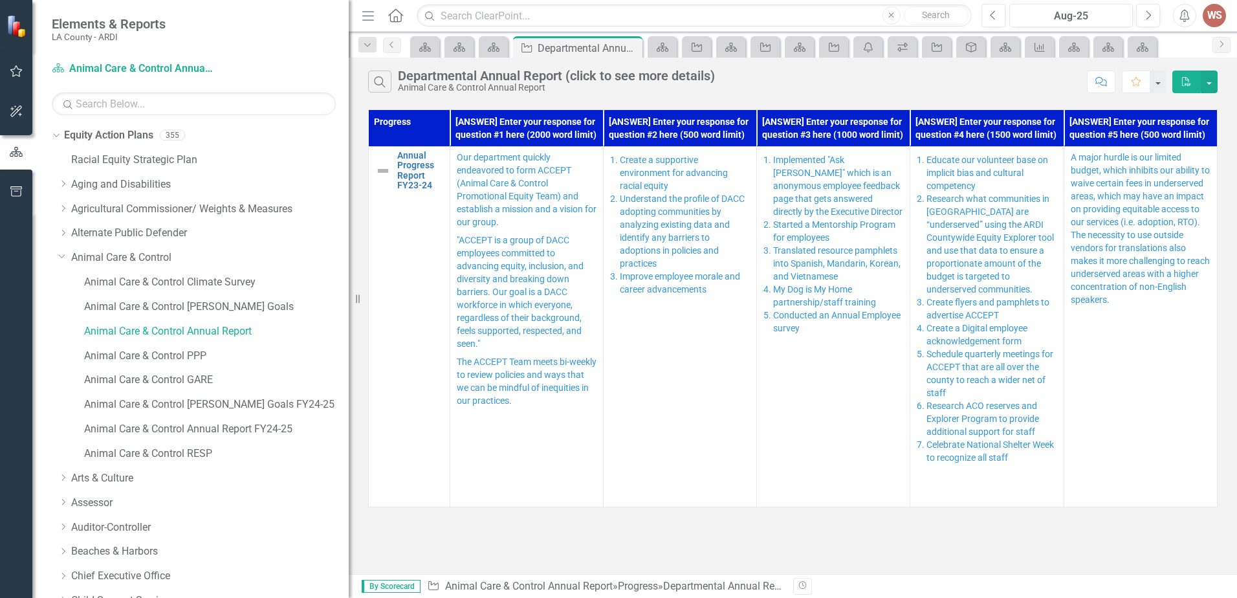
click at [1187, 77] on icon "PDF" at bounding box center [1187, 81] width 12 height 9
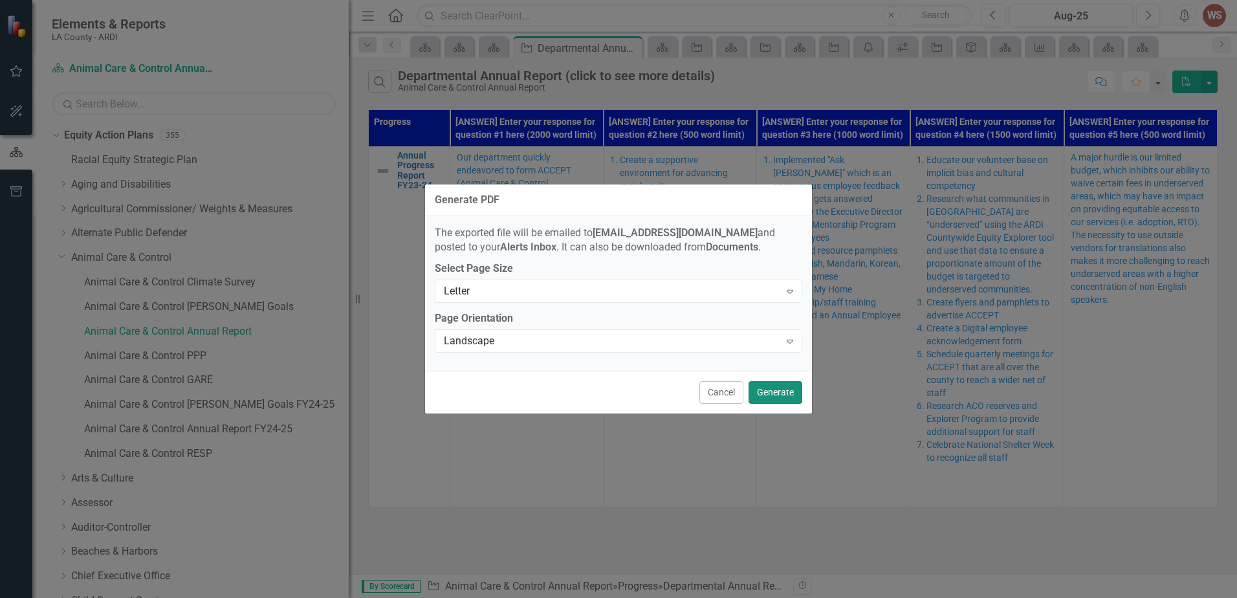
click at [785, 394] on button "Generate" at bounding box center [776, 392] width 54 height 23
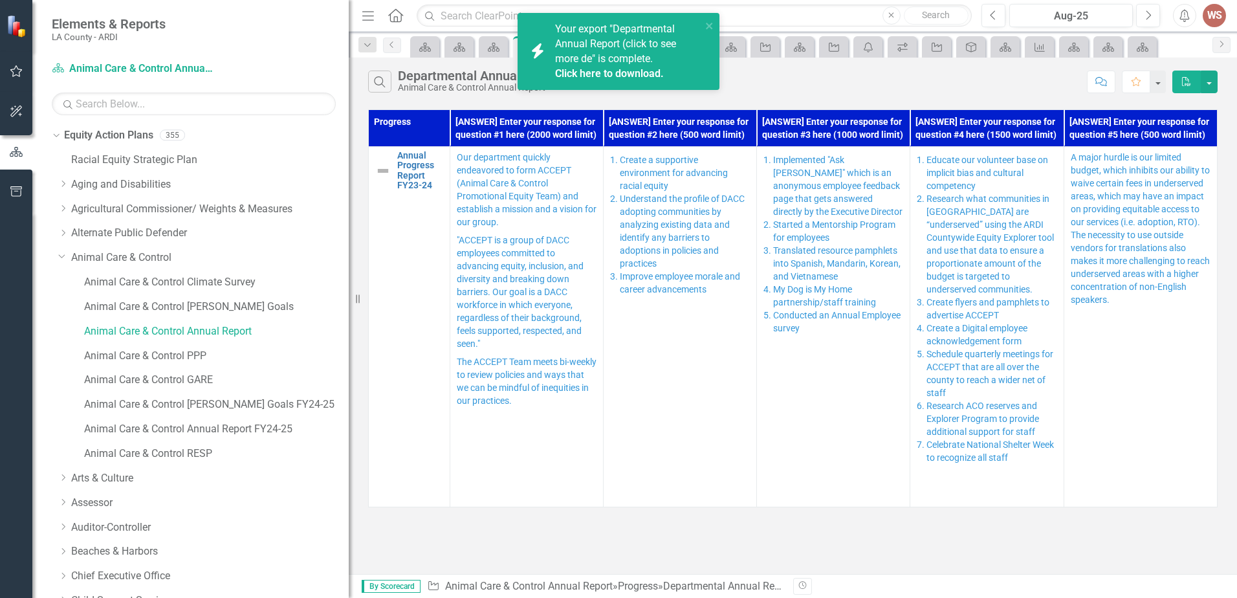
click at [635, 71] on link "Click here to download." at bounding box center [609, 73] width 109 height 12
